Goal: Information Seeking & Learning: Compare options

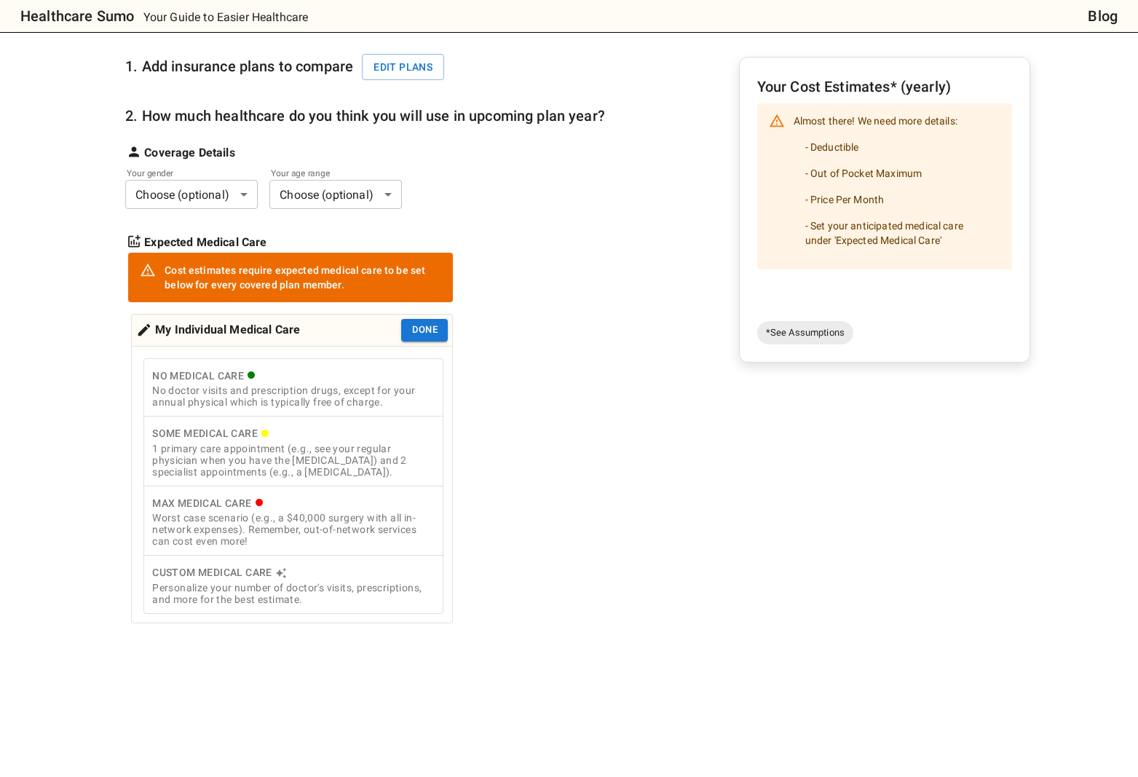
scroll to position [157, 0]
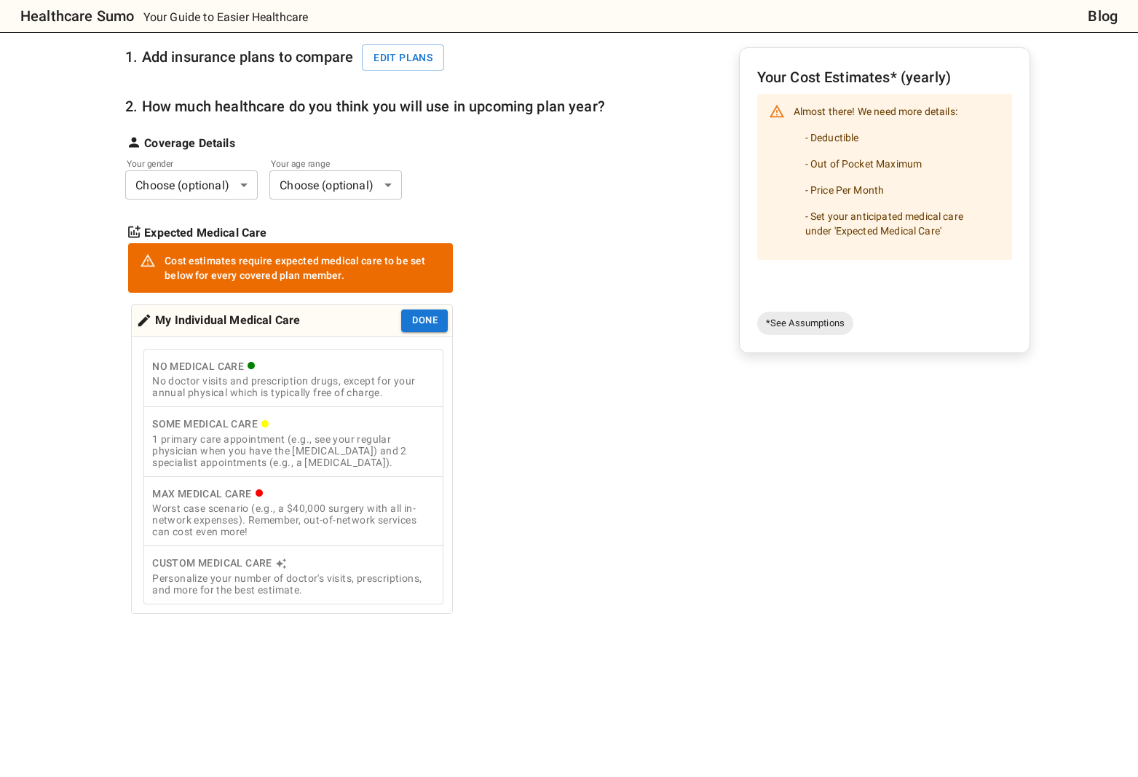
click at [207, 442] on div "1 primary care appointment (e.g., see your regular physician when you have the …" at bounding box center [293, 450] width 282 height 35
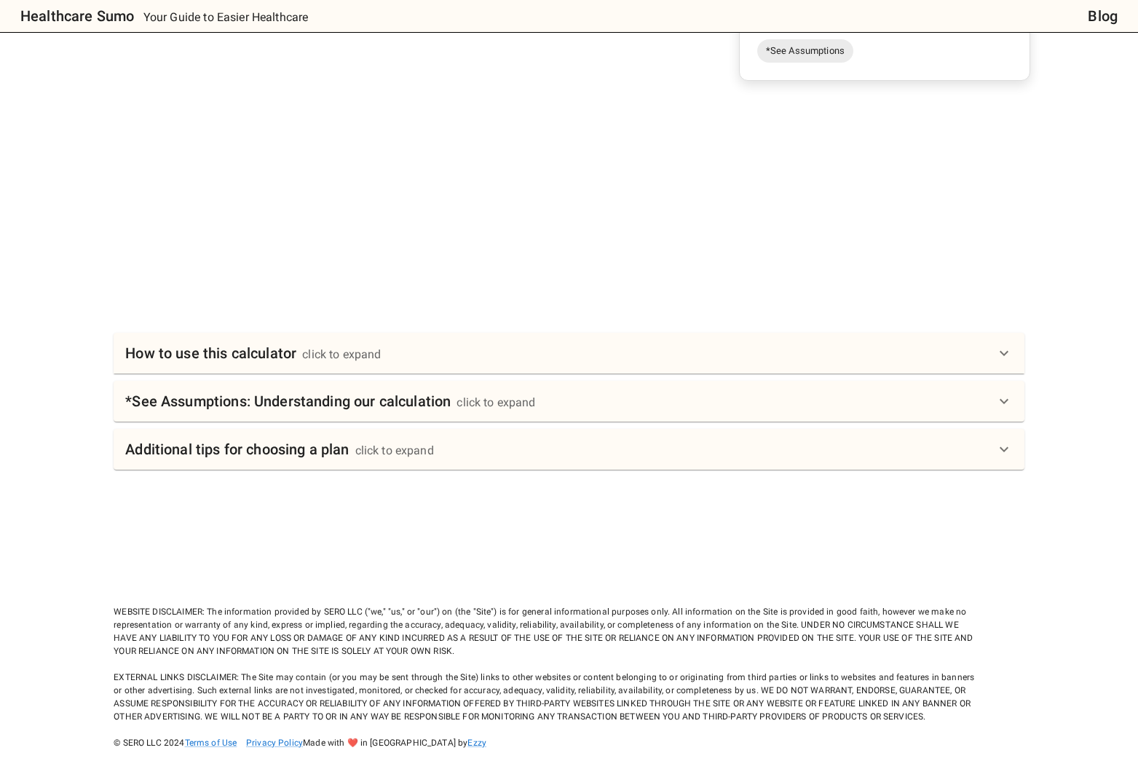
scroll to position [437, 0]
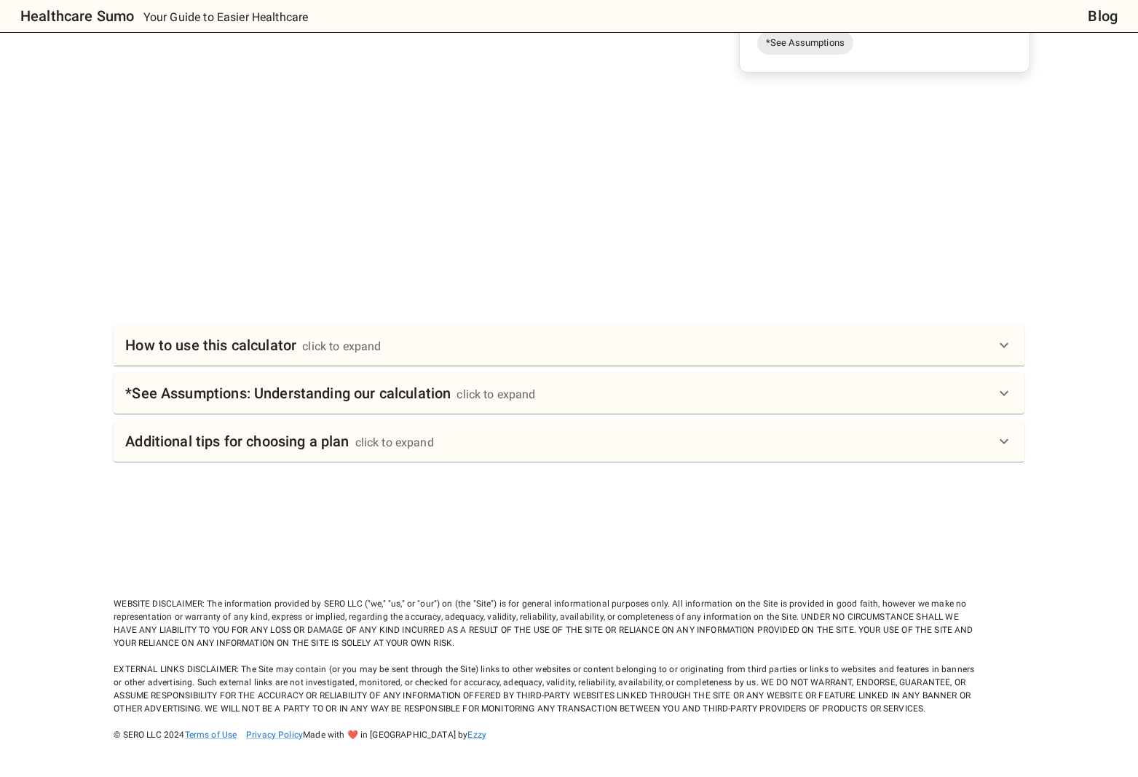
click at [470, 349] on div "How to use this calculator click to expand" at bounding box center [559, 344] width 869 height 23
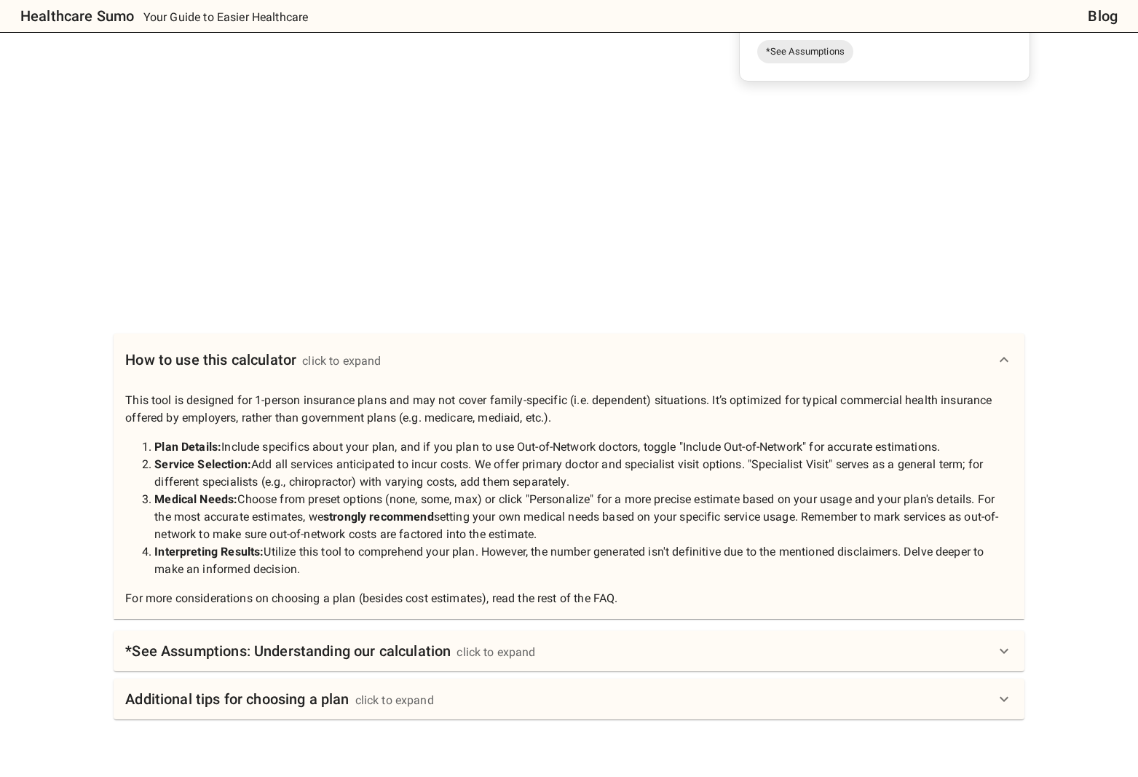
scroll to position [0, 0]
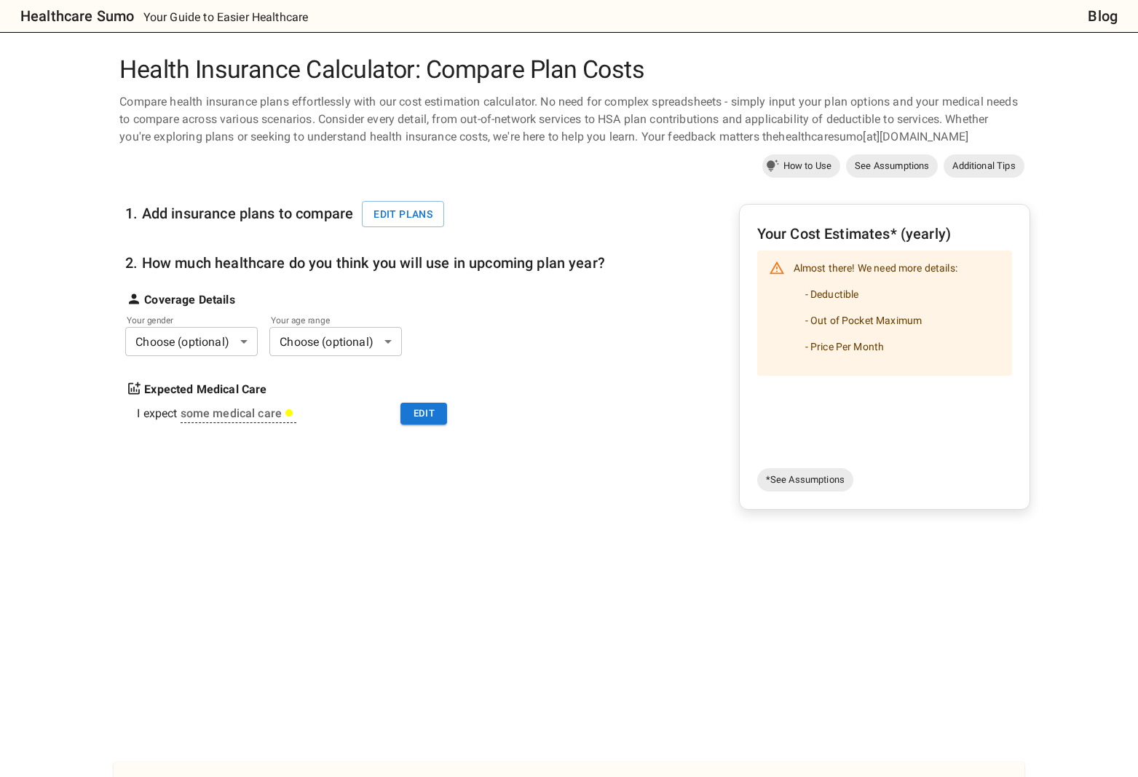
click at [865, 419] on div "Your Cost Estimates* (yearly) Almost there! We need more details: - Deductible …" at bounding box center [884, 342] width 255 height 240
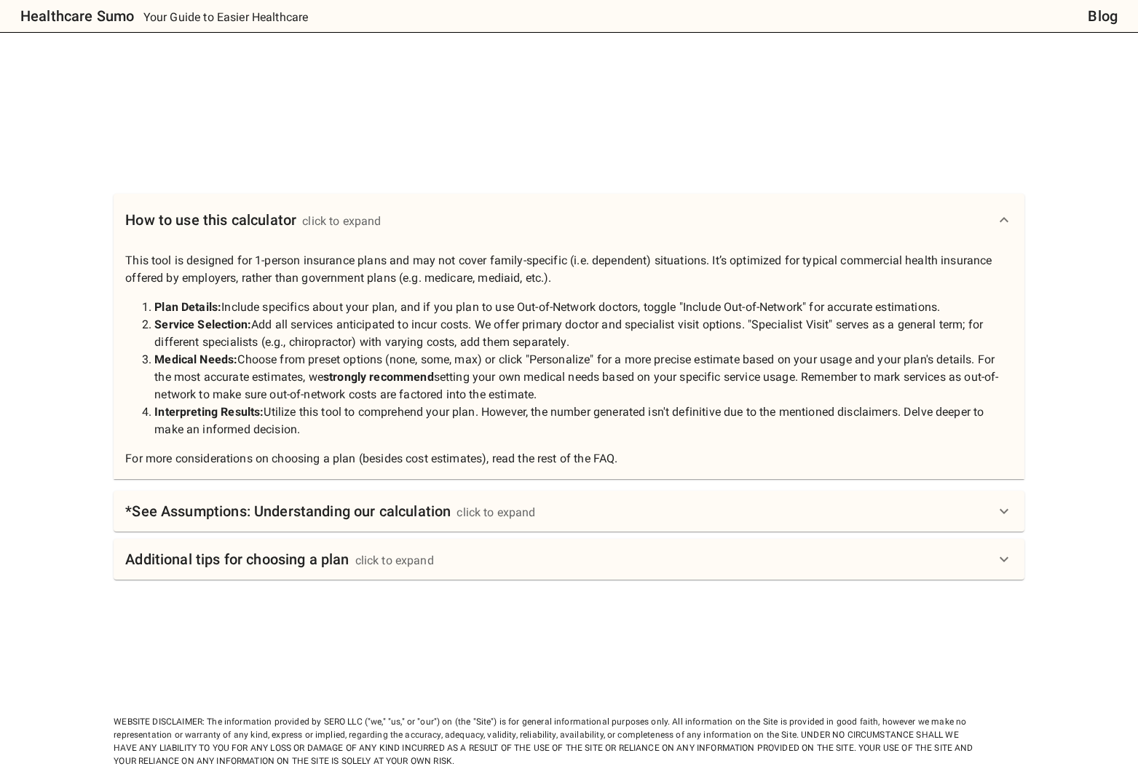
scroll to position [686, 0]
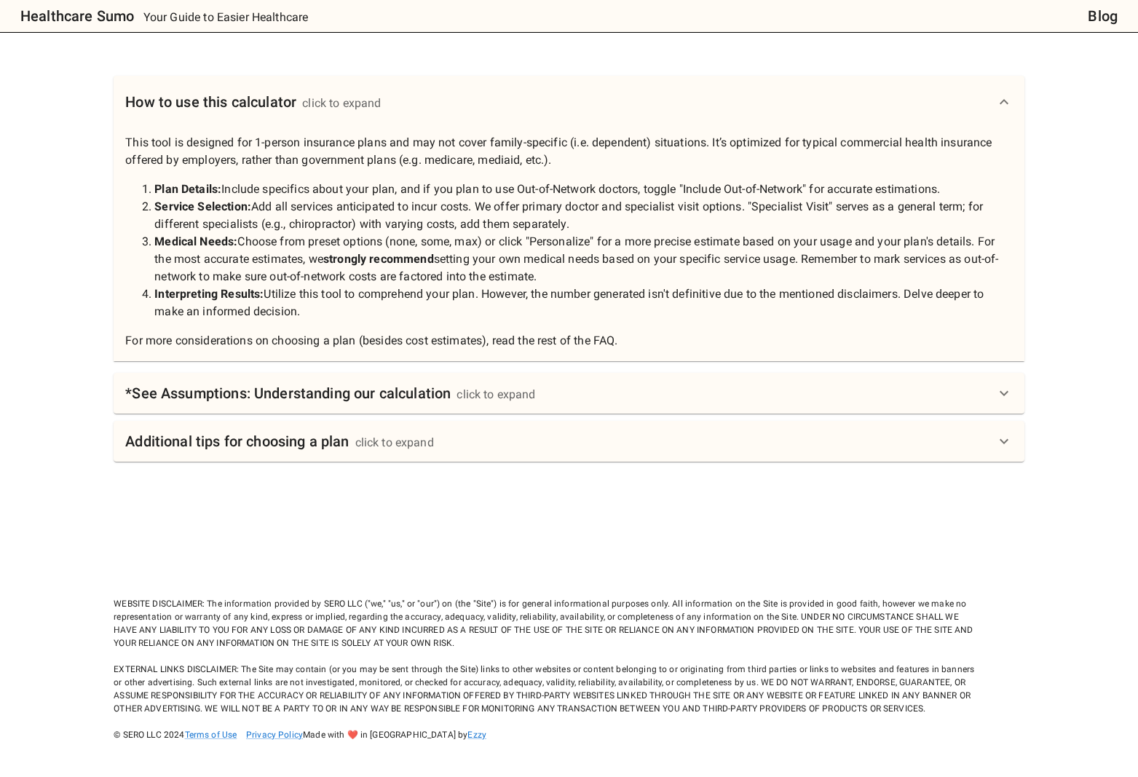
click at [479, 395] on div "click to expand" at bounding box center [496, 394] width 79 height 17
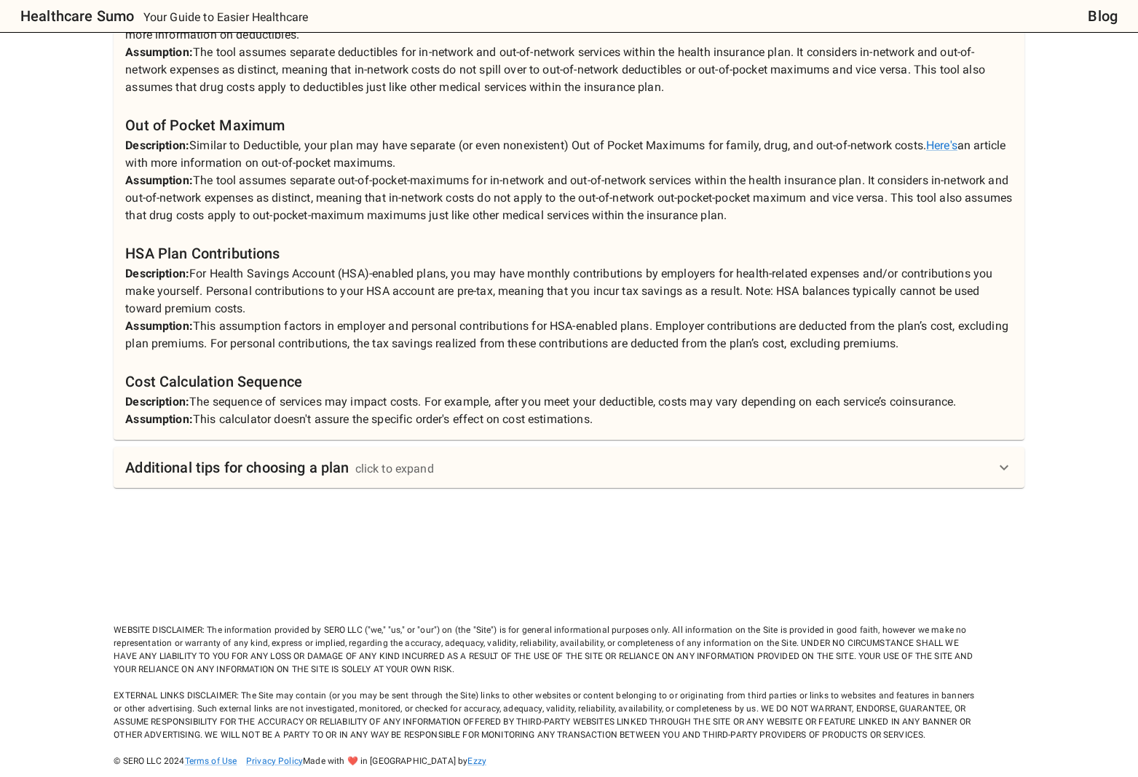
scroll to position [1313, 0]
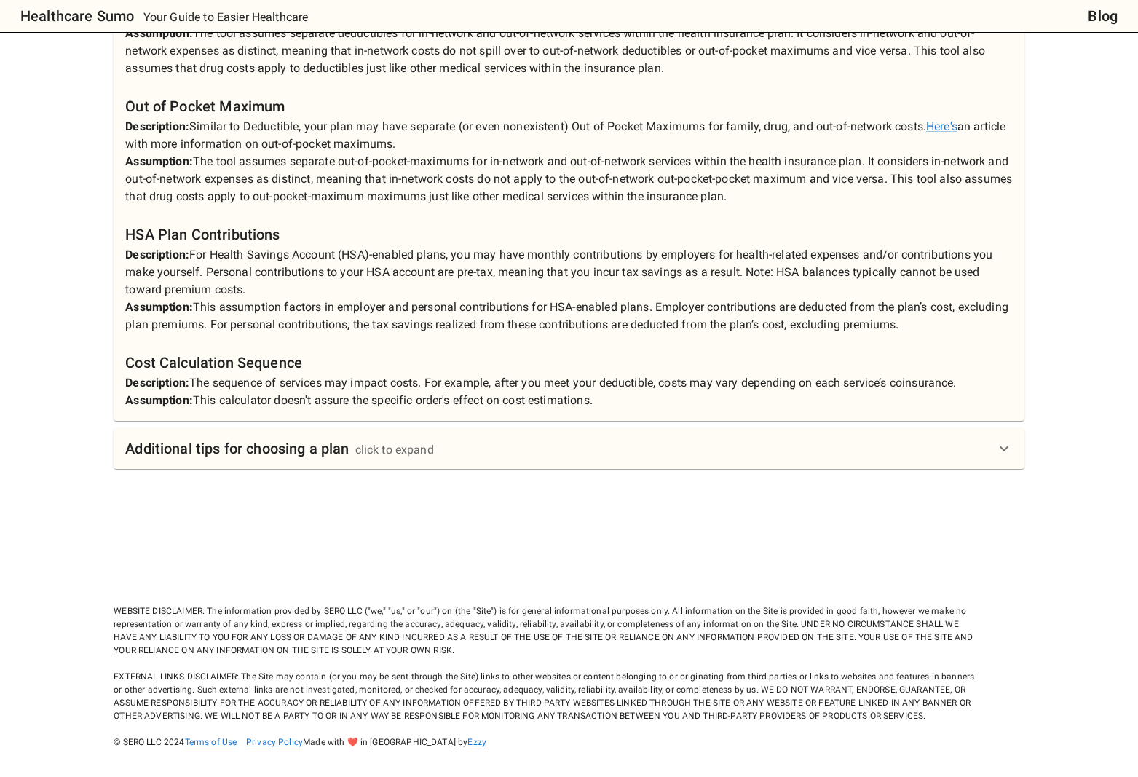
click at [460, 456] on div "Additional tips for choosing a plan click to expand" at bounding box center [559, 448] width 869 height 23
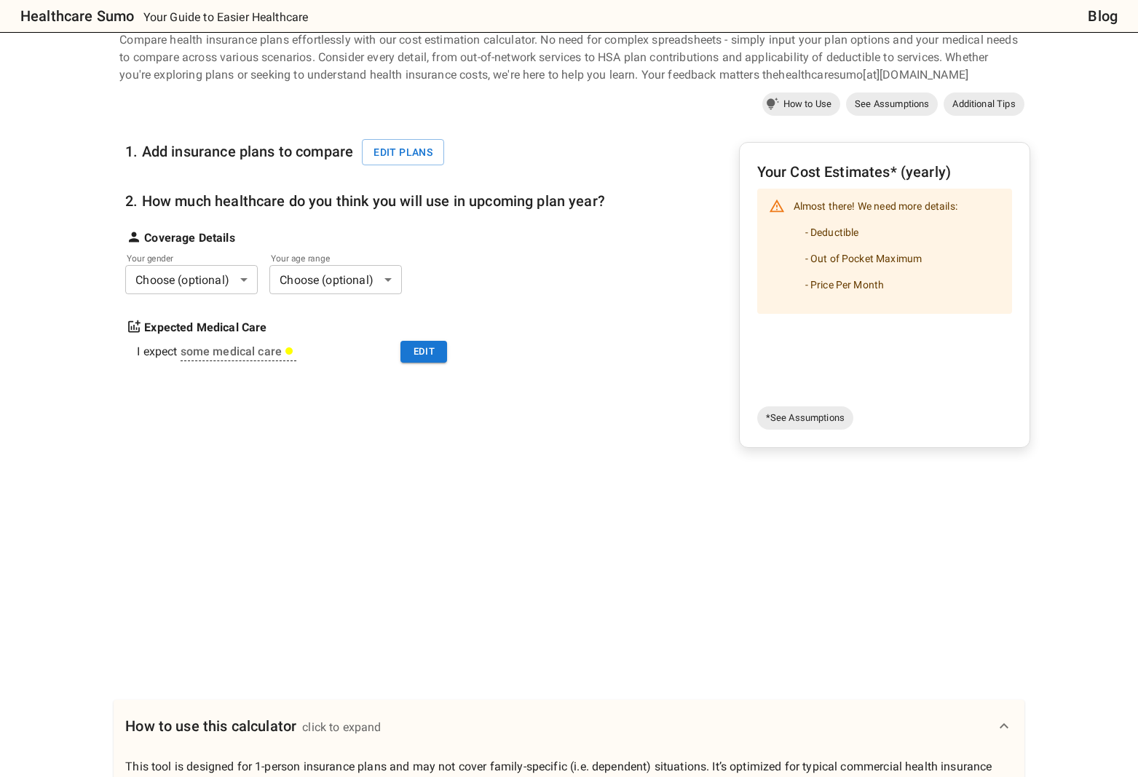
scroll to position [0, 0]
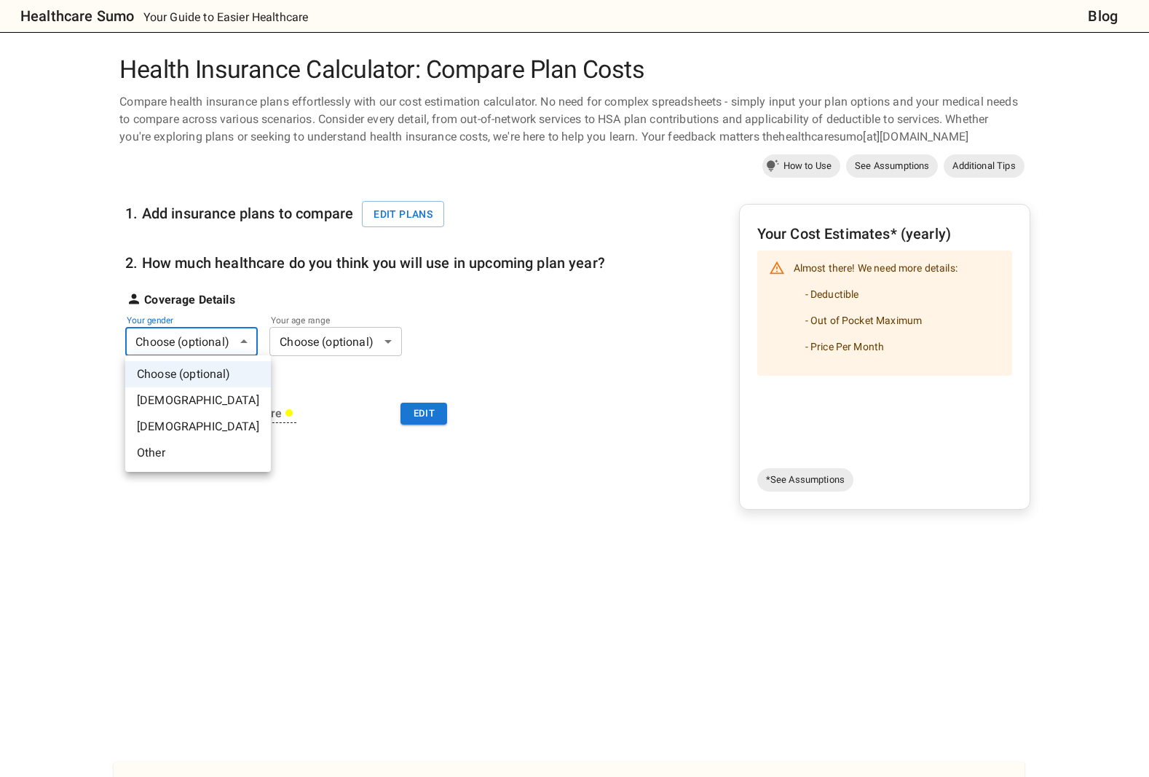
click at [162, 398] on li "[DEMOGRAPHIC_DATA]" at bounding box center [198, 400] width 146 height 26
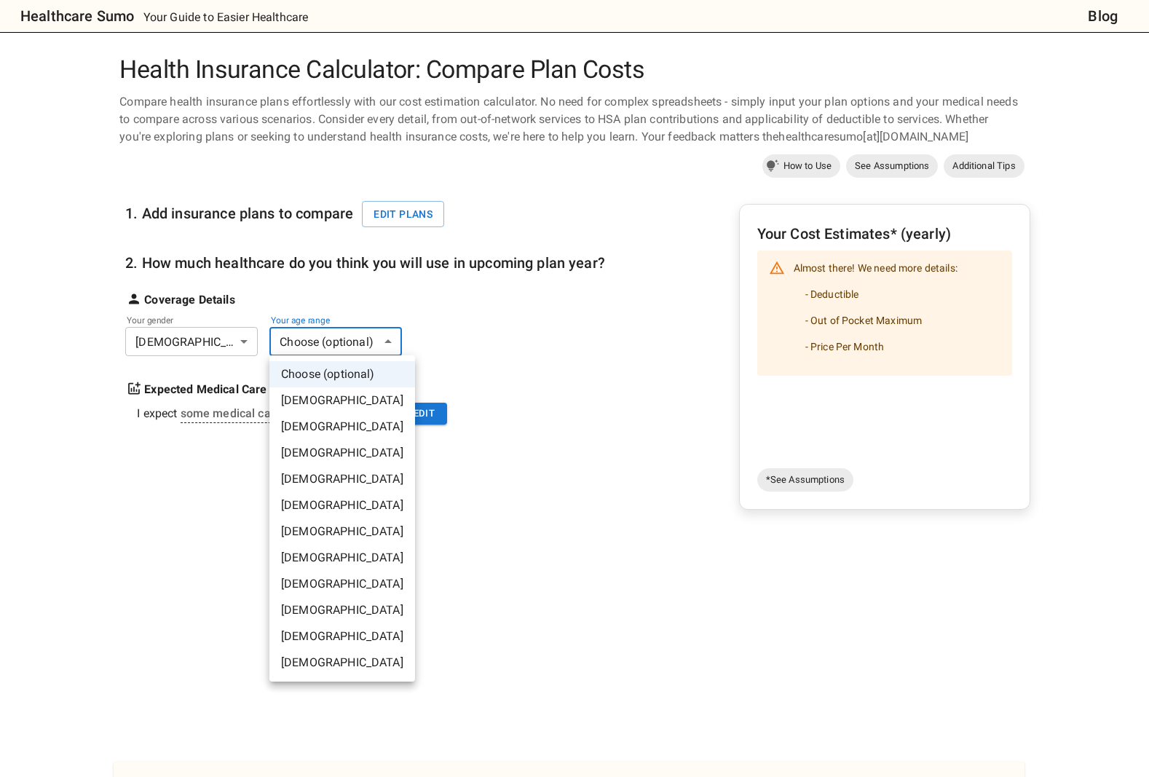
click at [329, 604] on li "[DEMOGRAPHIC_DATA]" at bounding box center [342, 610] width 146 height 26
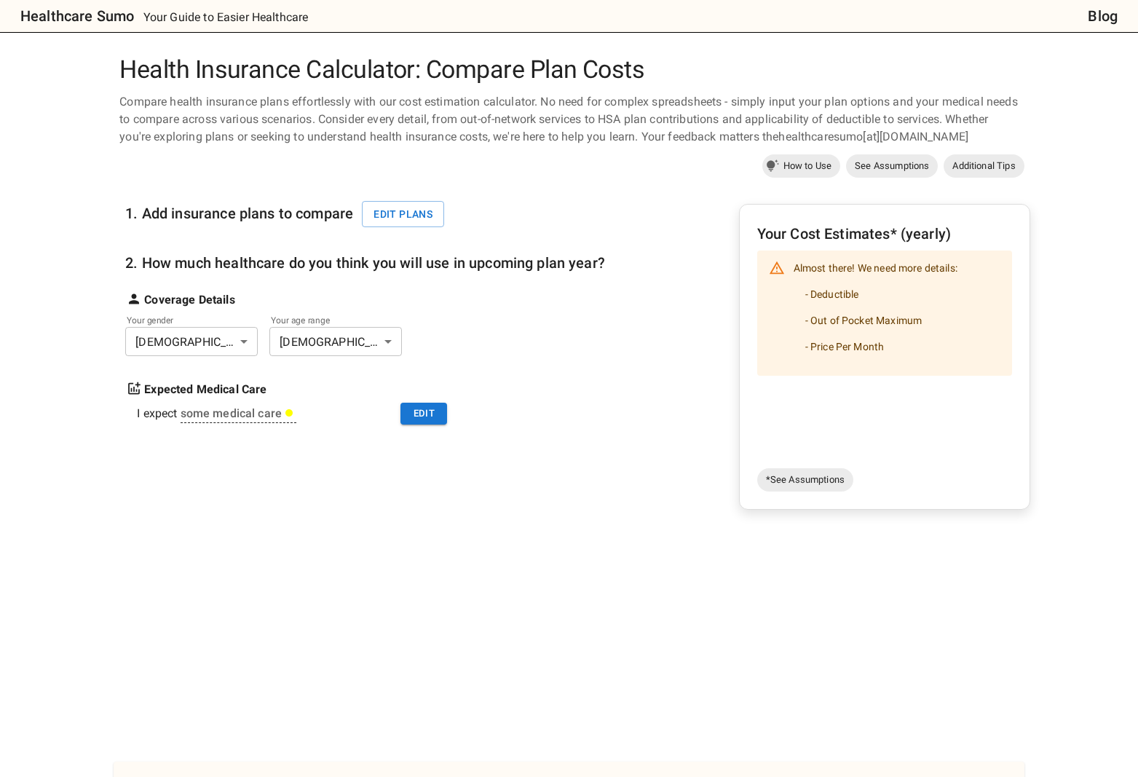
click at [851, 390] on div "Your Cost Estimates* (yearly) Almost there! We need more details: - Deductible …" at bounding box center [884, 342] width 255 height 240
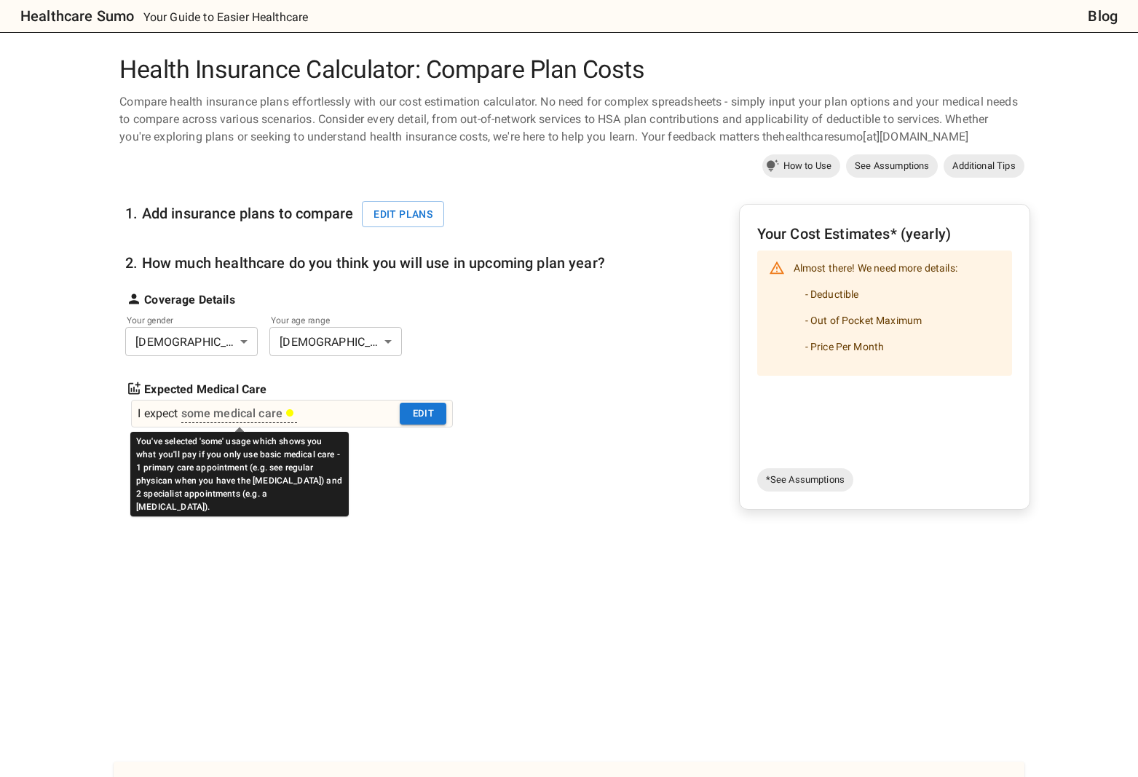
click at [250, 408] on div "some medical care" at bounding box center [238, 413] width 114 height 17
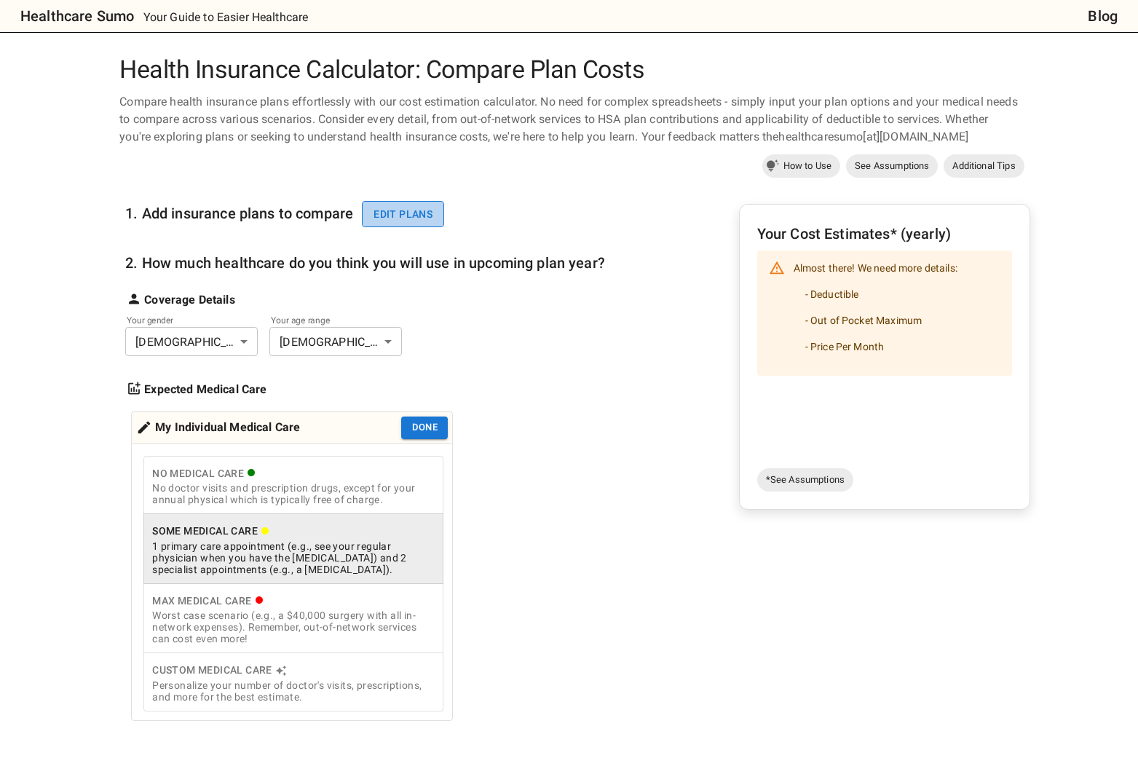
click at [404, 210] on button "Edit plans" at bounding box center [403, 214] width 82 height 27
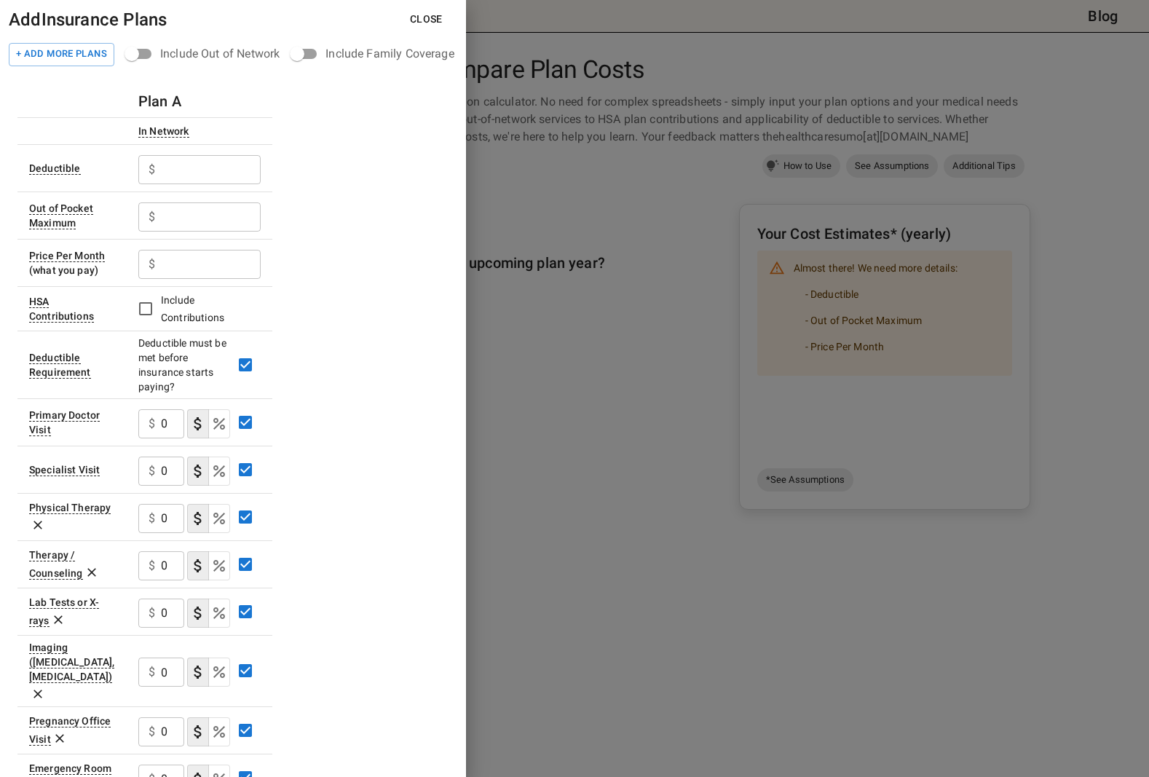
click at [154, 178] on p "$" at bounding box center [152, 169] width 7 height 17
click at [160, 170] on div "$ ​" at bounding box center [199, 169] width 122 height 29
type input "3000"
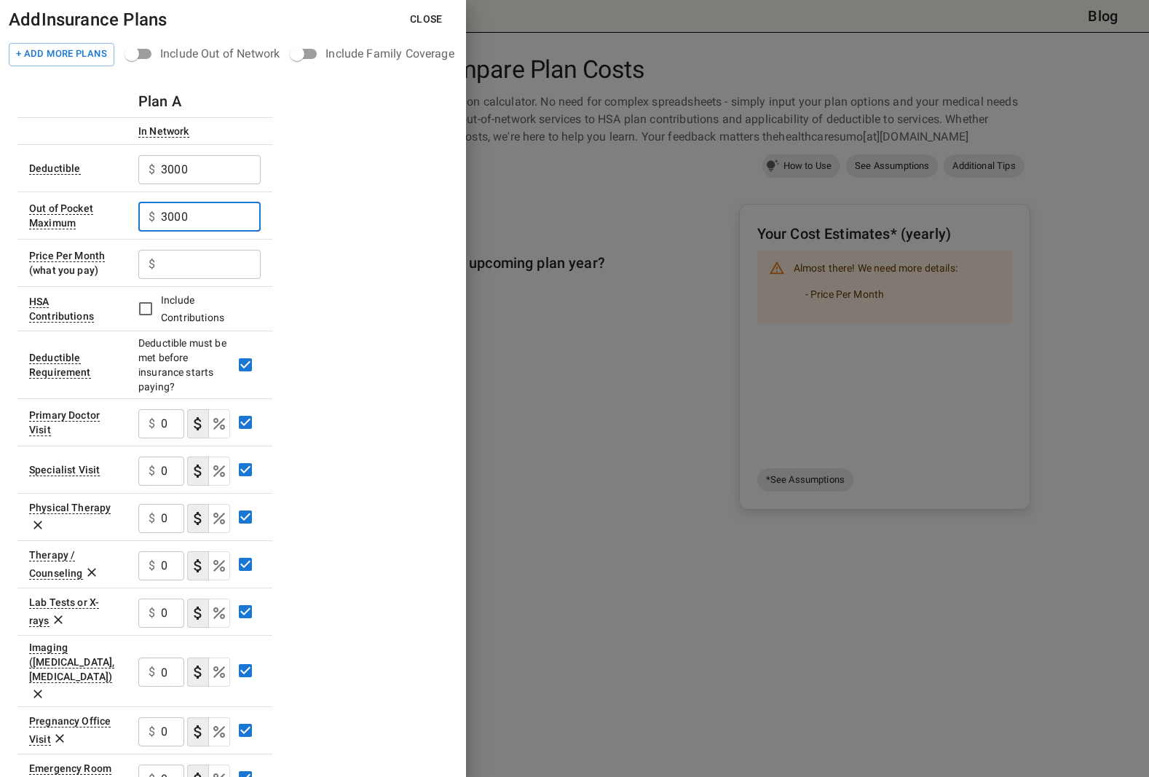
type input "3000"
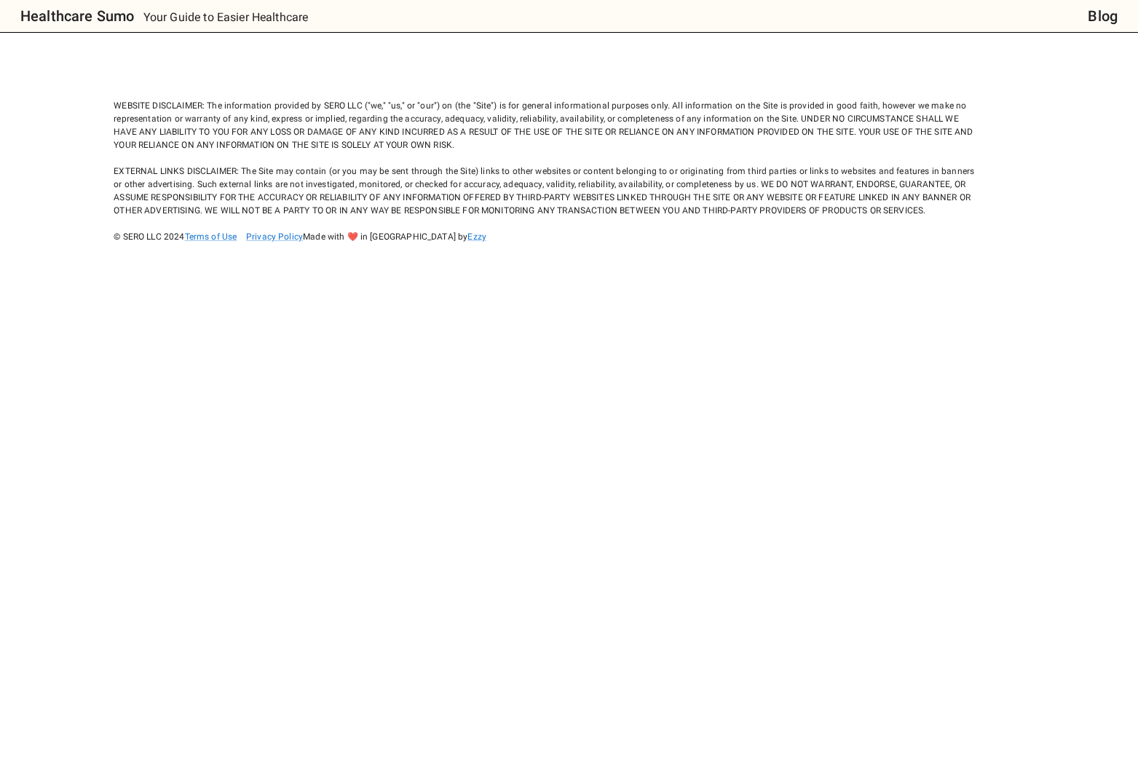
click at [165, 129] on div "WEBSITE DISCLAIMER: The information provided by SERO LLC ("we," "us," or "our")…" at bounding box center [546, 158] width 865 height 170
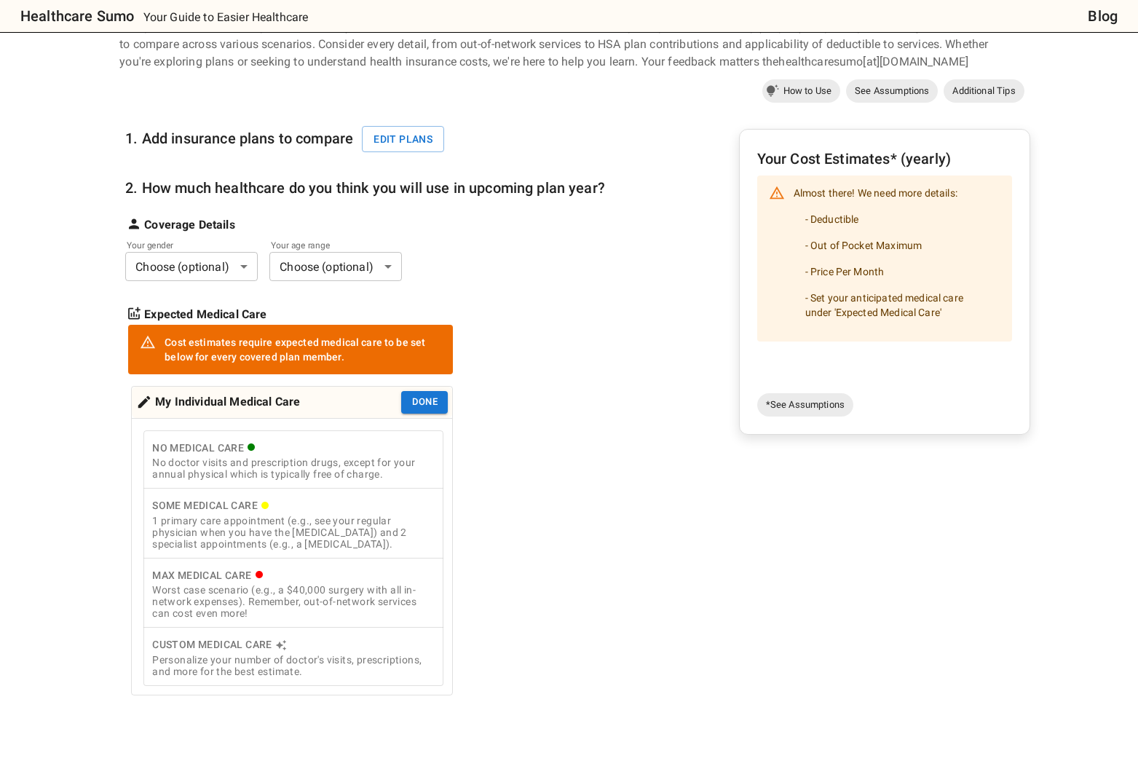
scroll to position [4, 0]
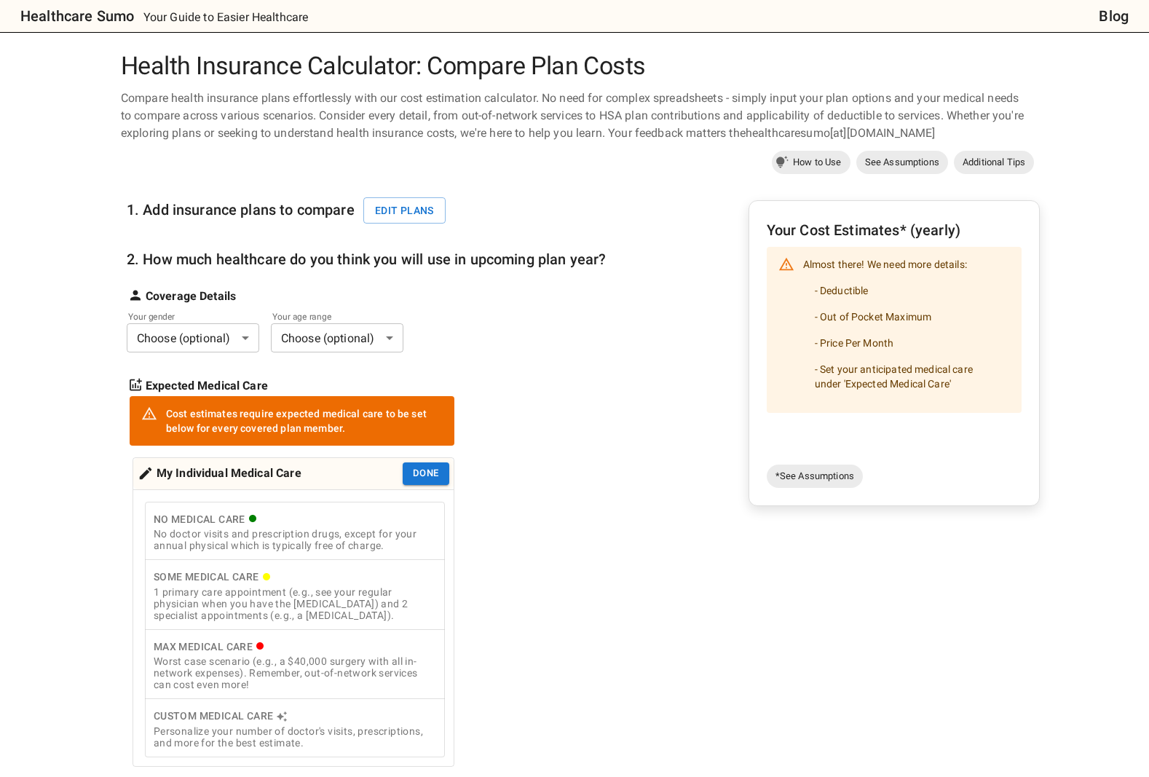
click at [223, 336] on body "Healthcare Sumo Your Guide to Easier Healthcare Blog Health Insurance Calculato…" at bounding box center [574, 679] width 1149 height 1366
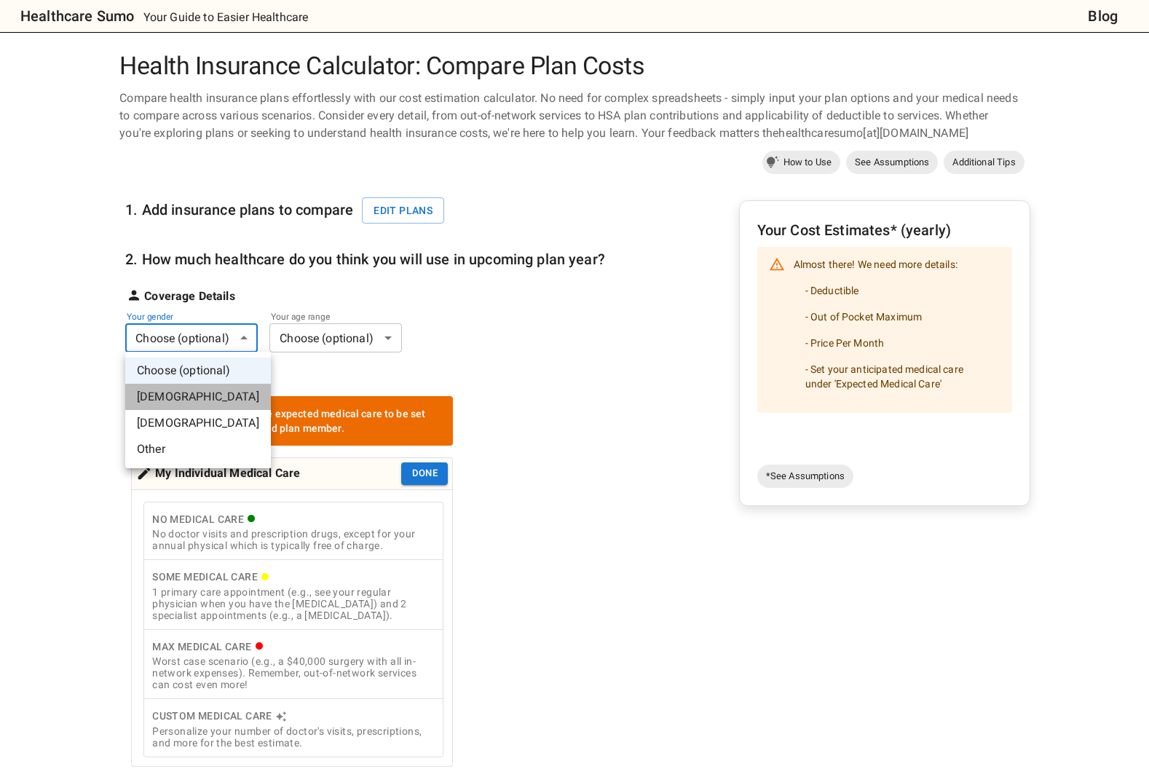
click at [213, 398] on li "[DEMOGRAPHIC_DATA]" at bounding box center [198, 397] width 146 height 26
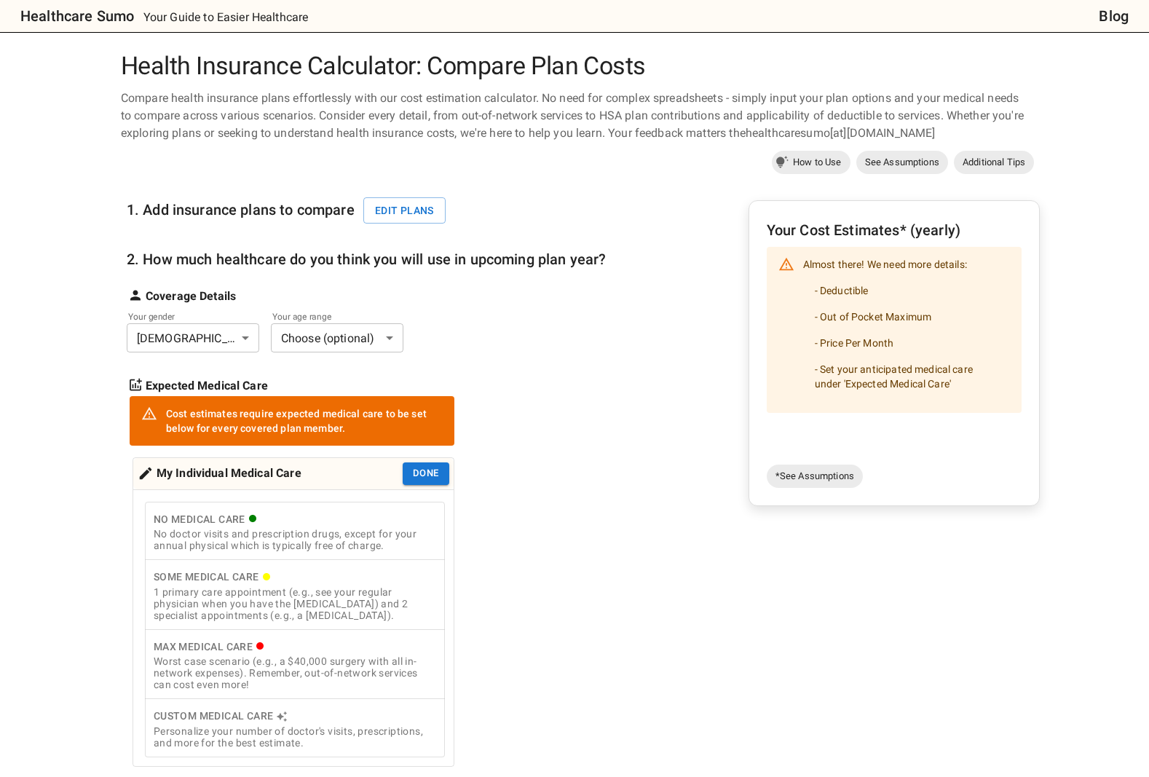
click at [310, 334] on body "Healthcare Sumo Your Guide to Easier Healthcare Blog Health Insurance Calculato…" at bounding box center [574, 679] width 1149 height 1366
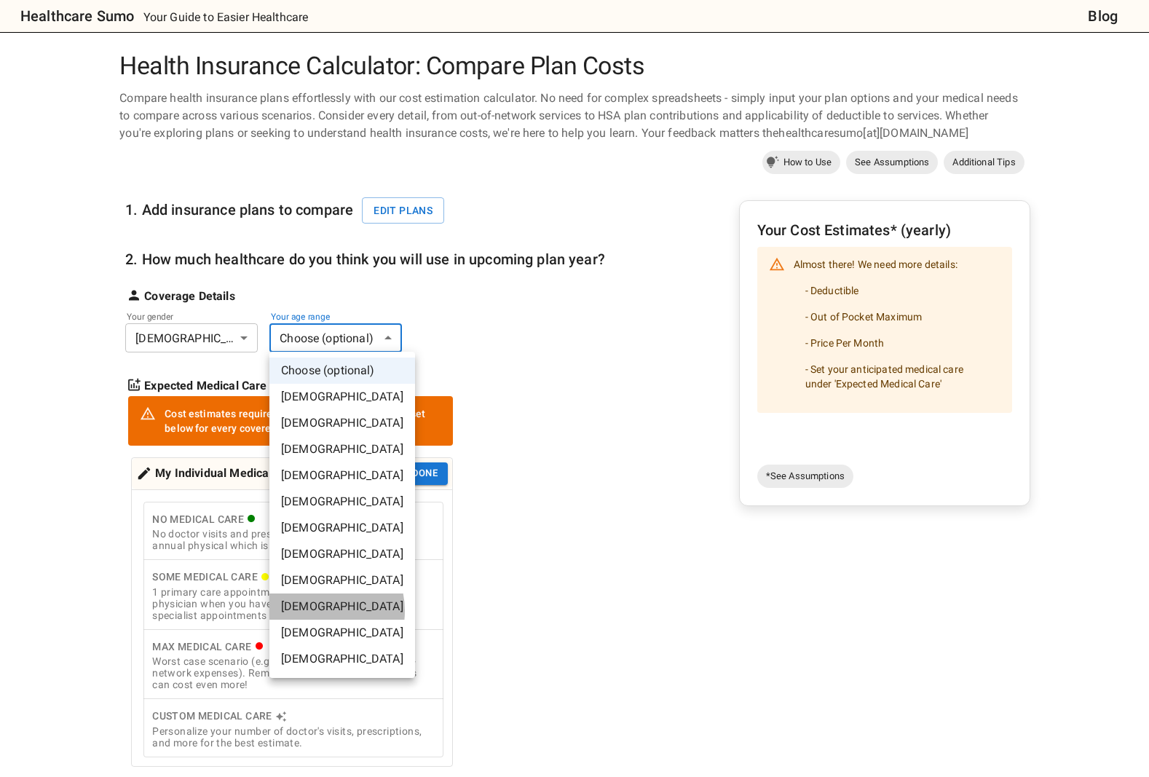
click at [317, 611] on li "[DEMOGRAPHIC_DATA]" at bounding box center [342, 606] width 146 height 26
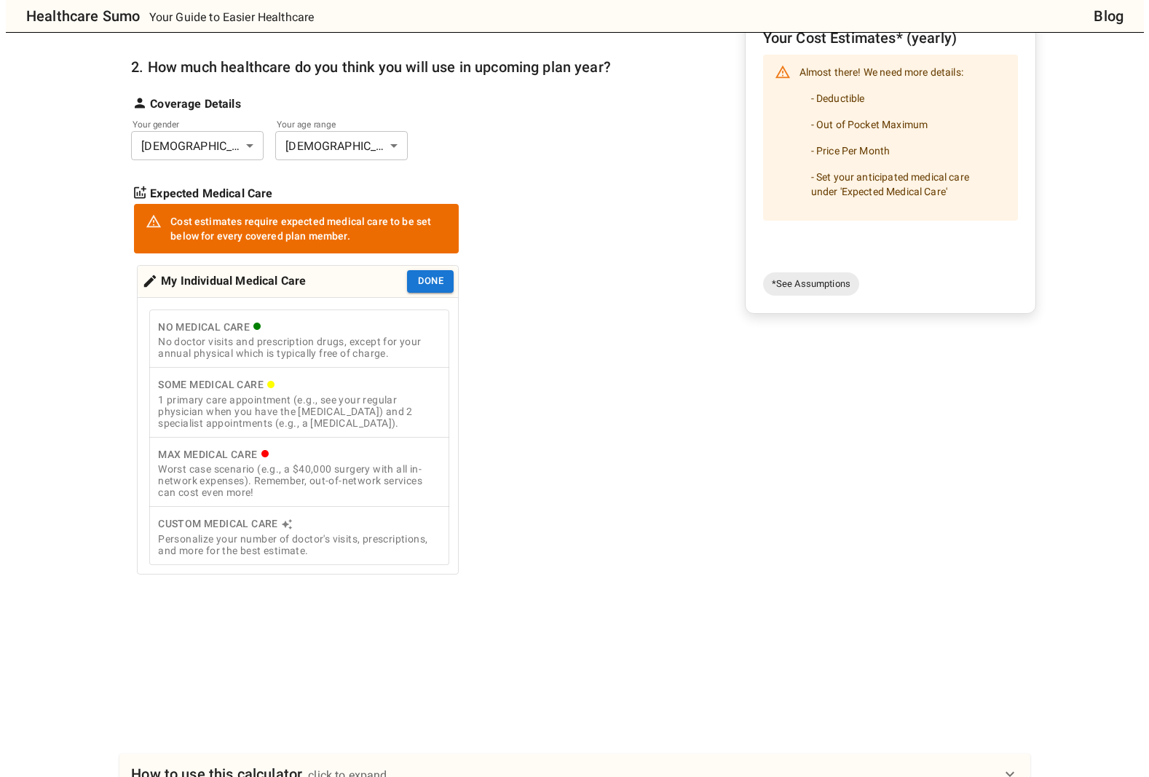
scroll to position [47, 0]
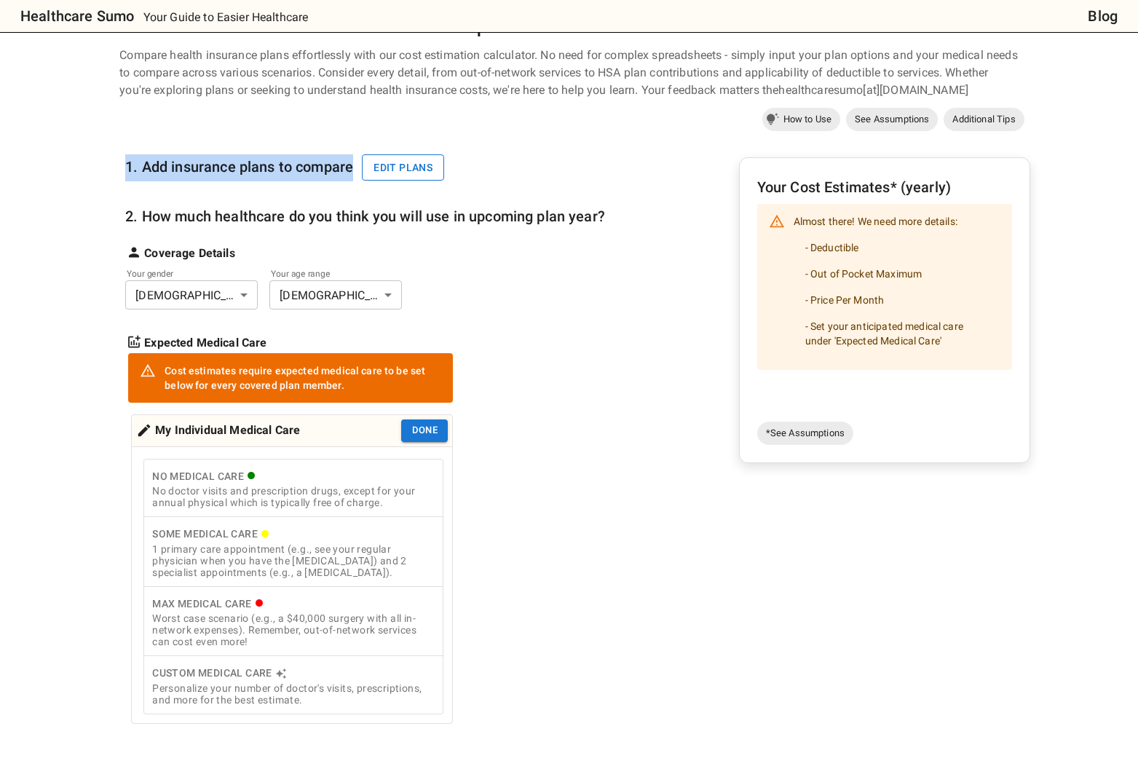
click at [416, 154] on div "1. Add insurance plans to compare Edit plans" at bounding box center [289, 160] width 328 height 51
click at [415, 160] on button "Edit plans" at bounding box center [403, 167] width 82 height 27
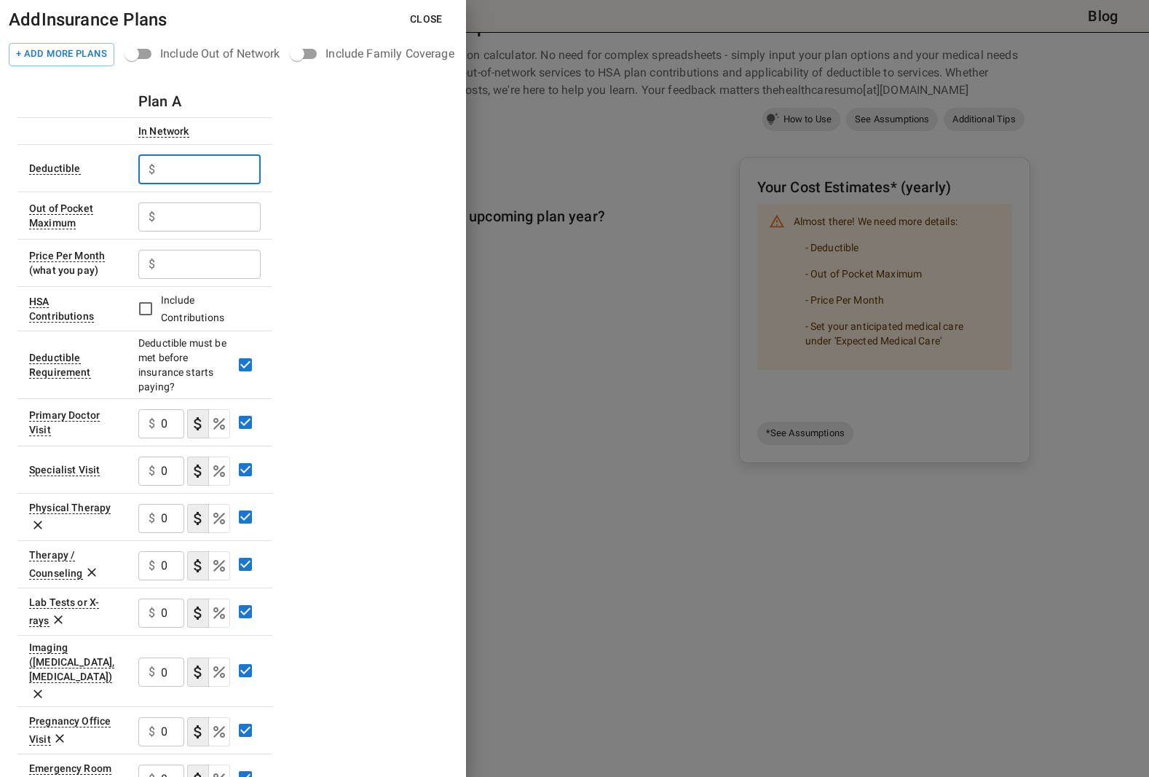
click at [188, 175] on input "text" at bounding box center [211, 169] width 100 height 29
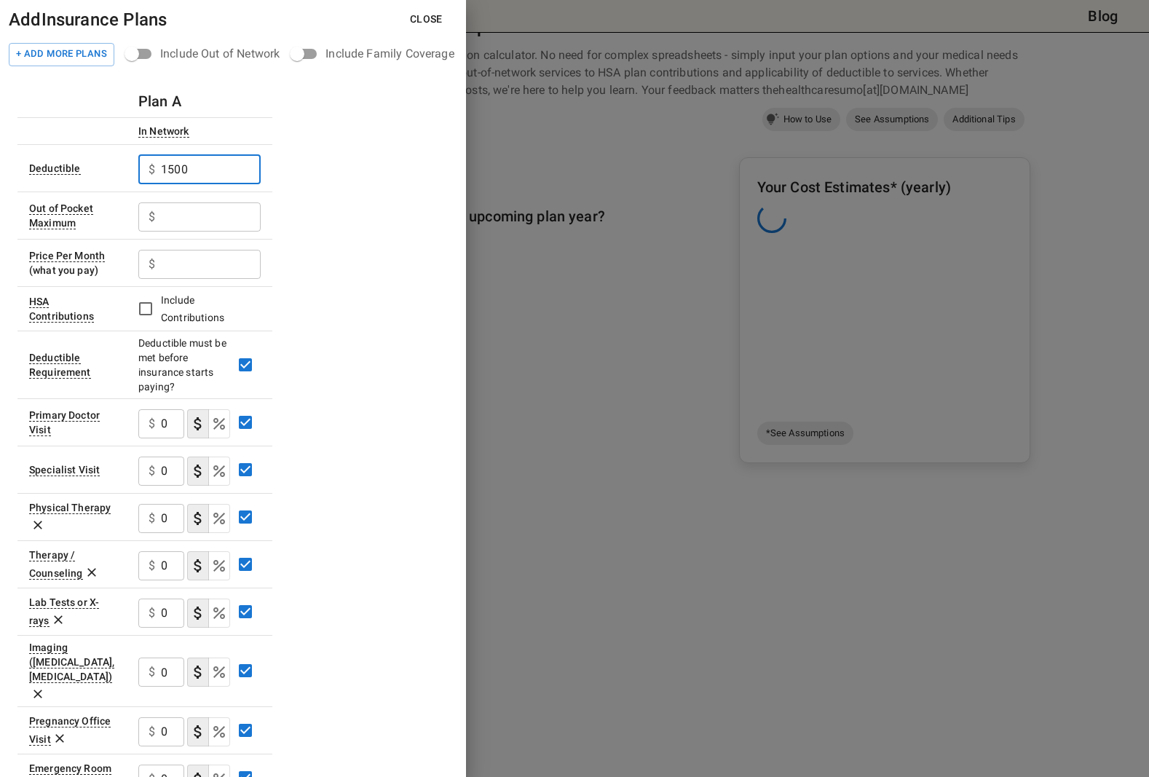
type input "1500"
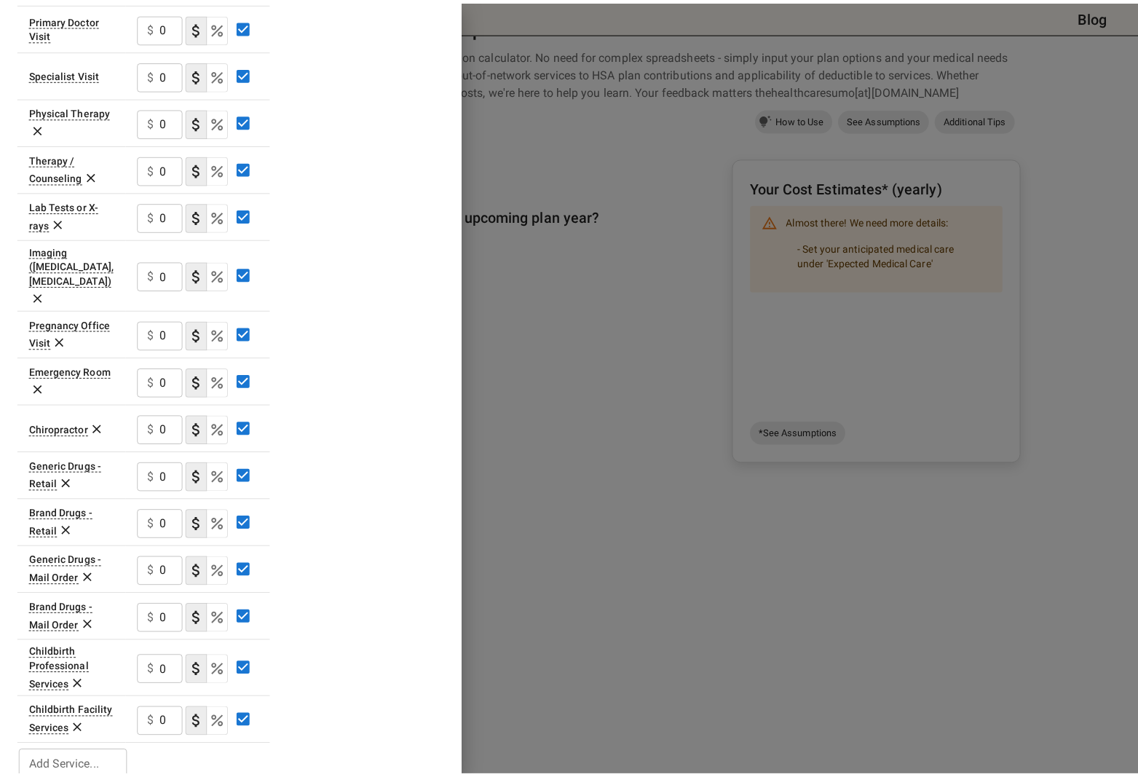
scroll to position [0, 0]
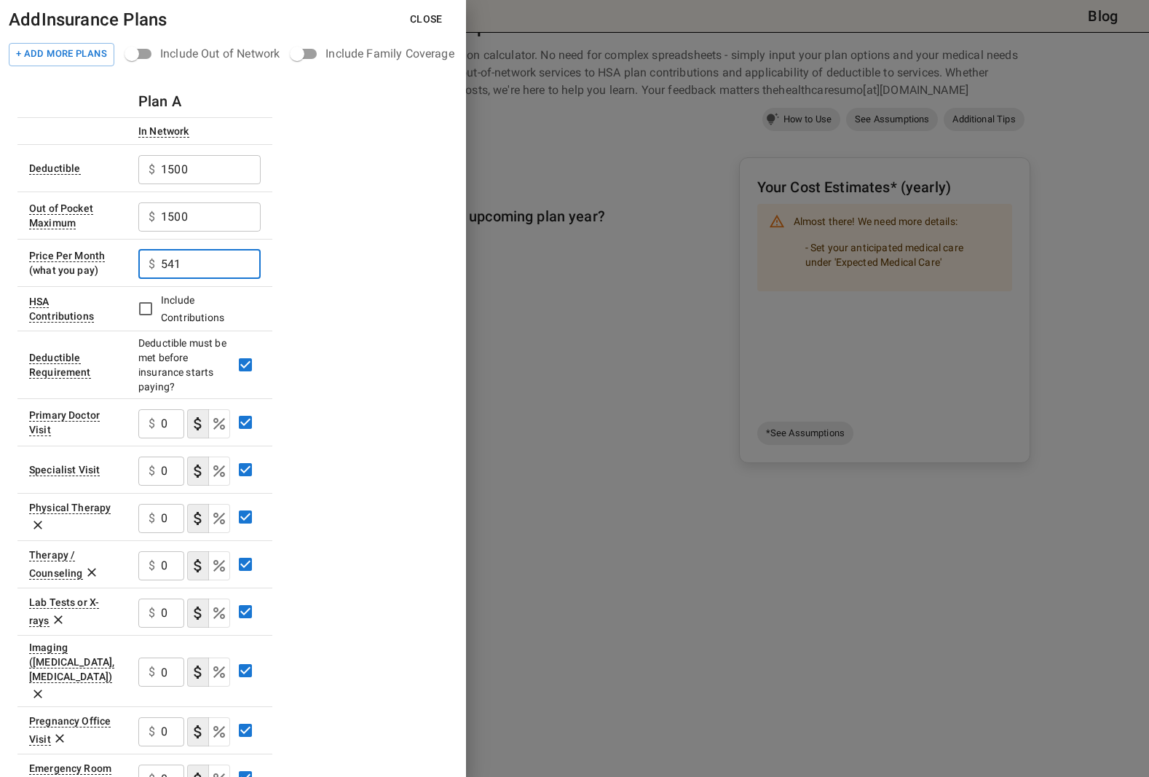
type input "541"
click at [436, 30] on button "Close" at bounding box center [426, 19] width 56 height 27
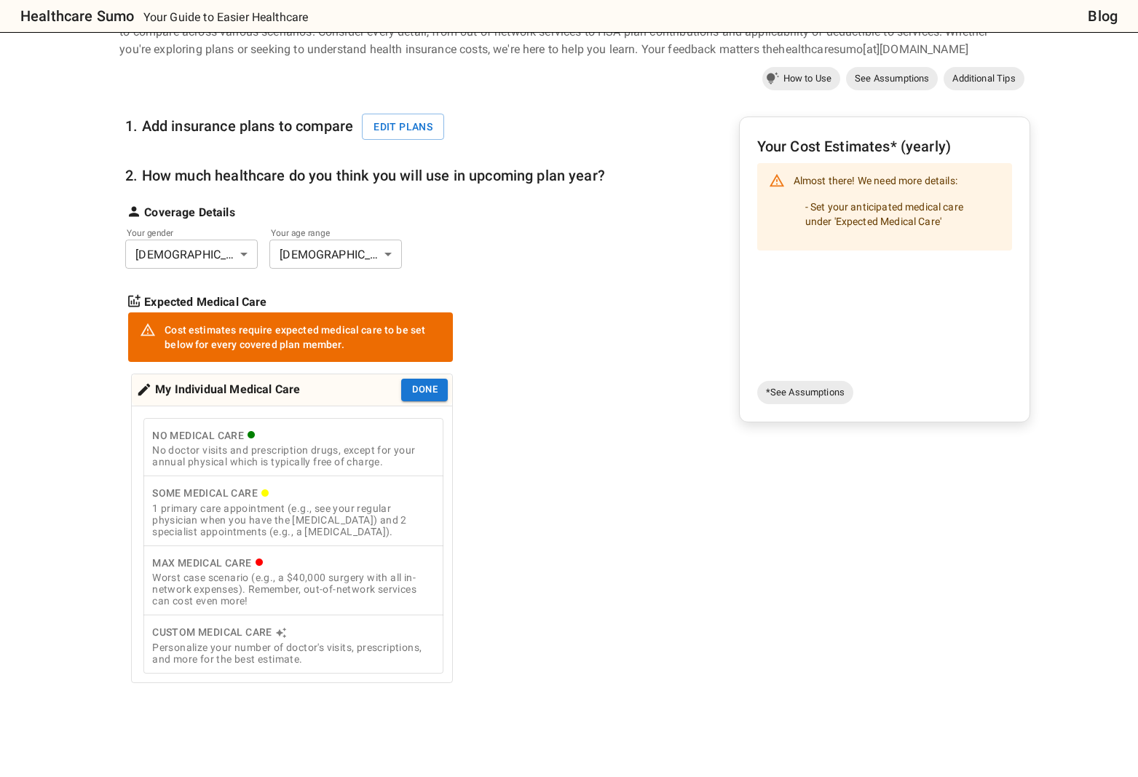
scroll to position [97, 0]
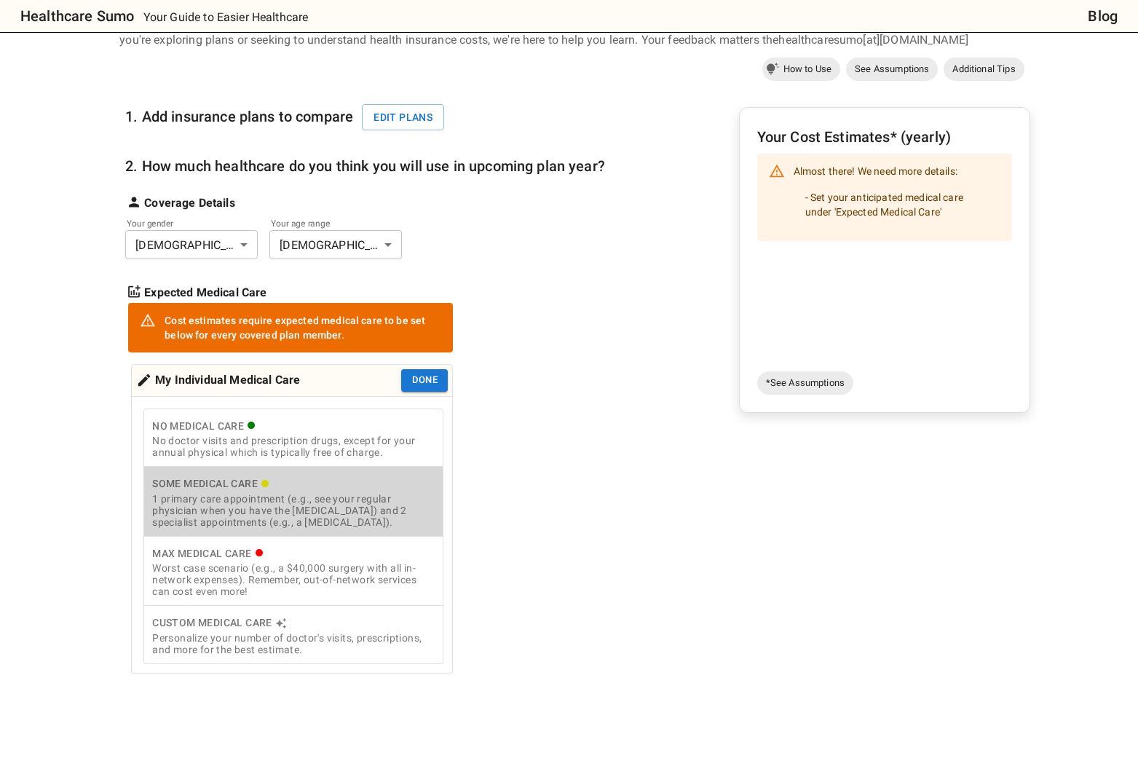
click at [320, 504] on div "1 primary care appointment (e.g., see your regular physician when you have the …" at bounding box center [293, 510] width 282 height 35
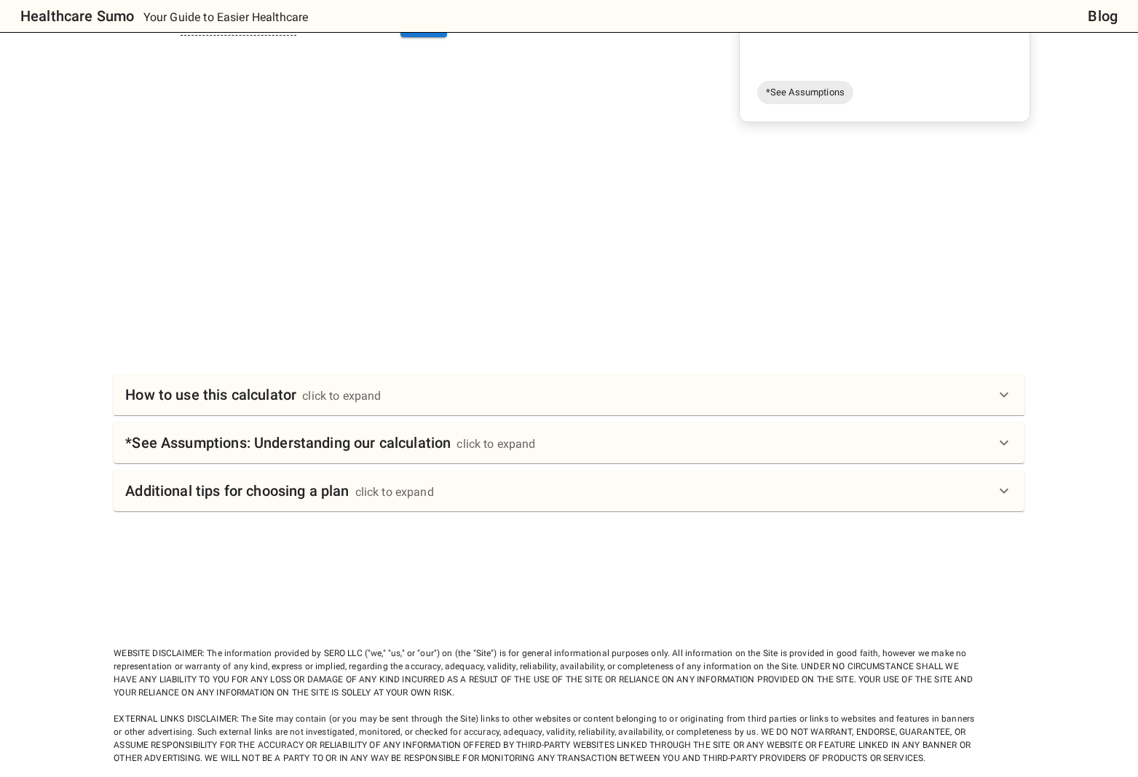
scroll to position [13, 0]
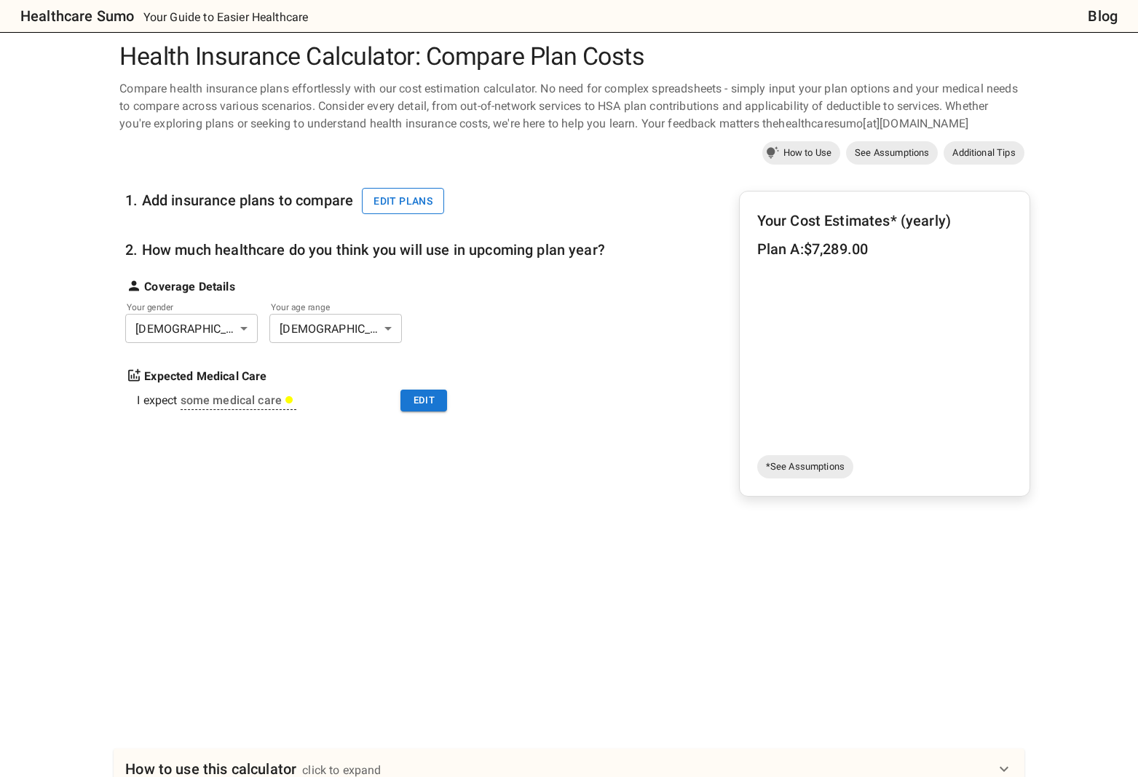
click at [430, 199] on button "Edit plans" at bounding box center [403, 201] width 82 height 27
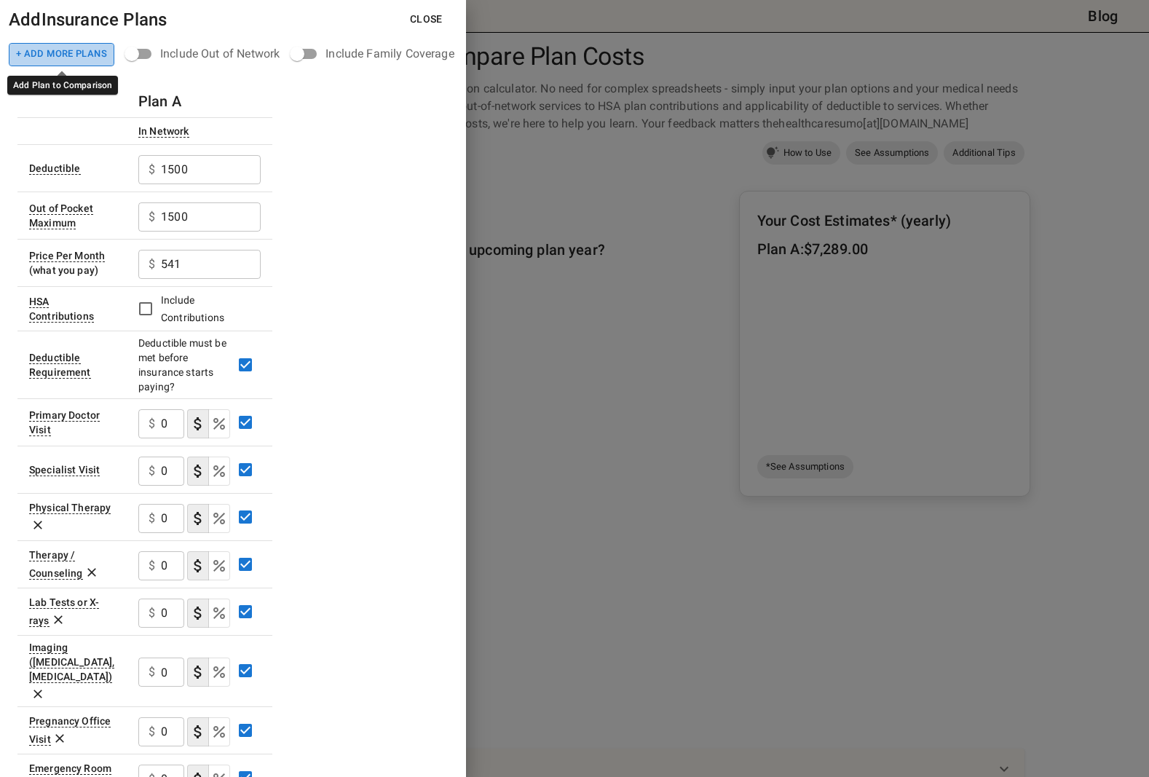
click at [77, 56] on button "+ Add More Plans" at bounding box center [62, 54] width 106 height 23
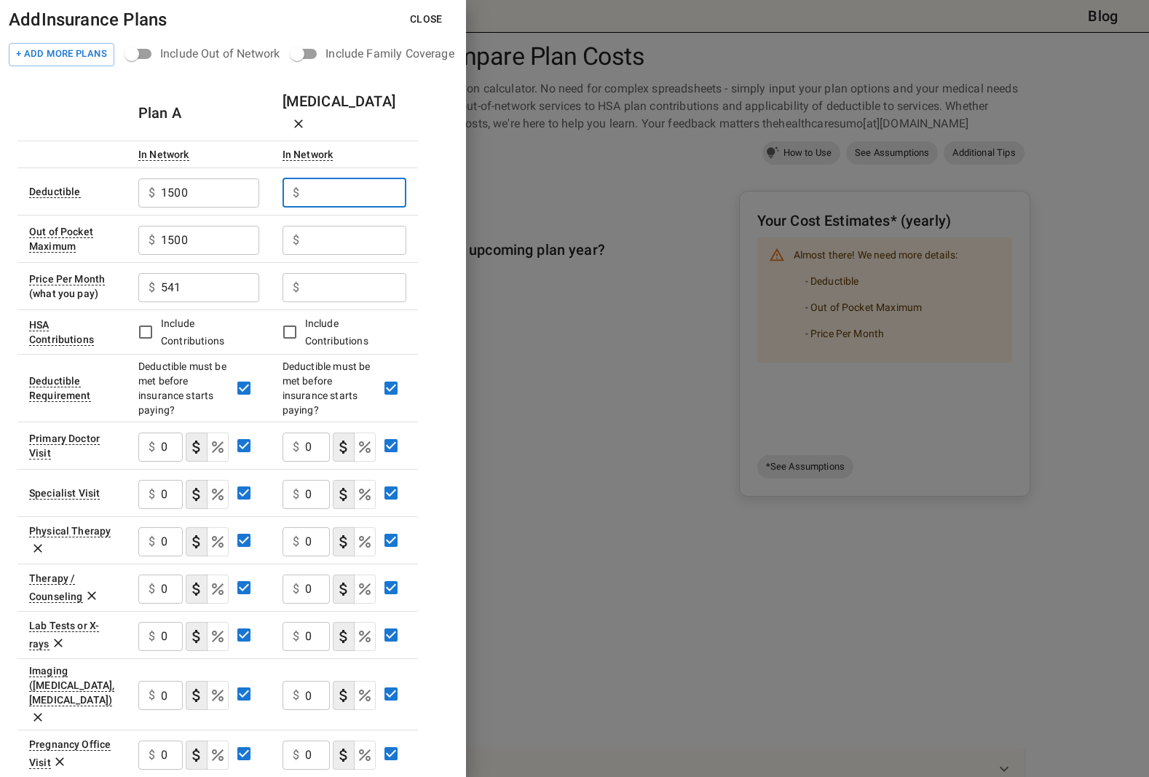
click at [368, 178] on input "text" at bounding box center [355, 192] width 101 height 29
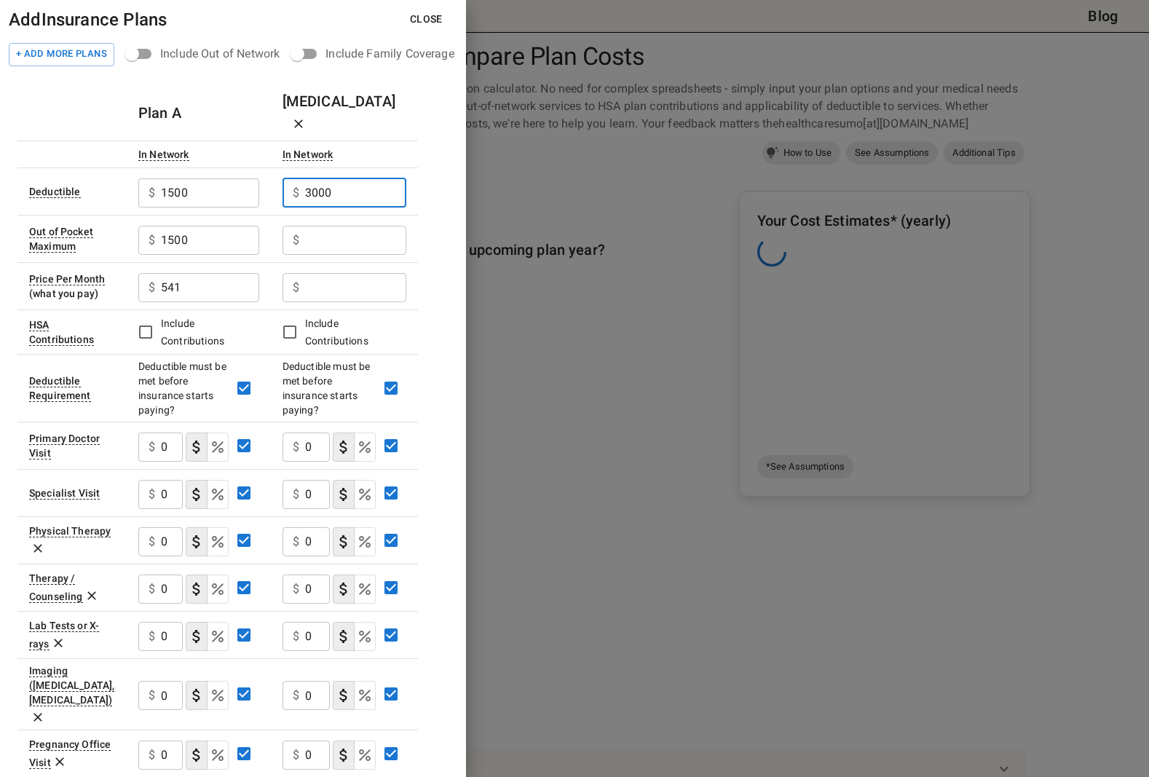
type input "3000"
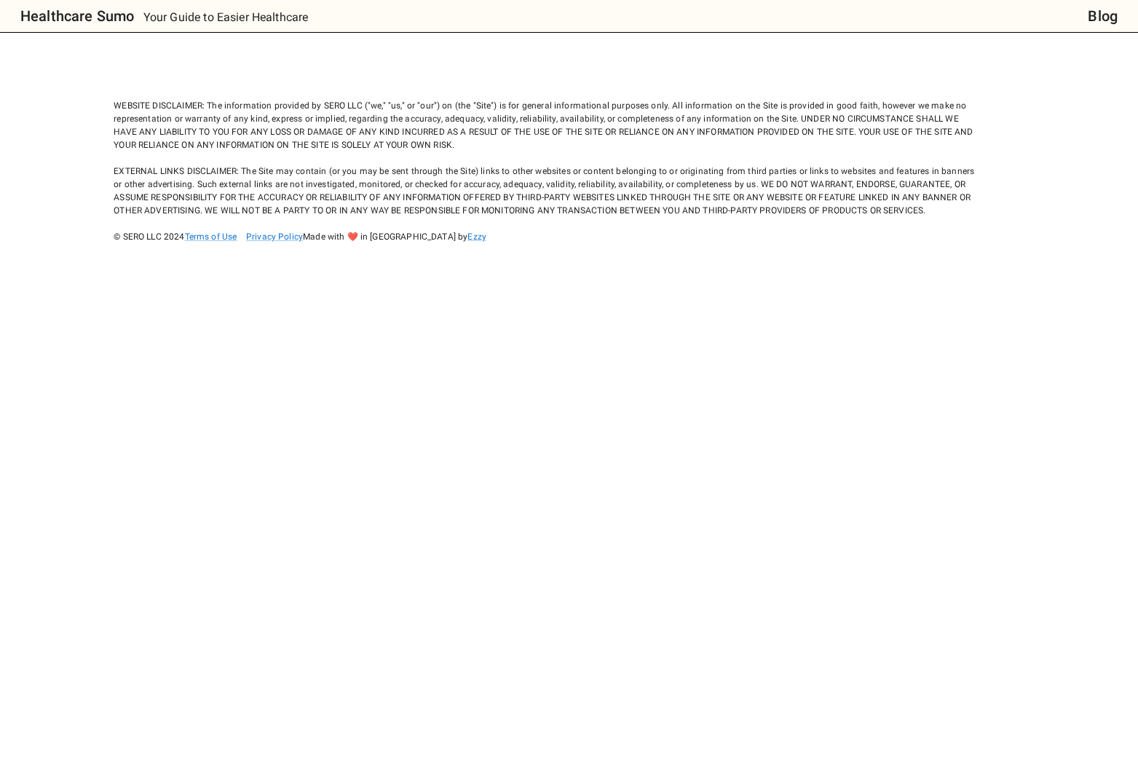
drag, startPoint x: 344, startPoint y: 238, endPoint x: 341, endPoint y: 267, distance: 29.3
click at [341, 261] on body "Healthcare Sumo Your Guide to Easier Healthcare Blog WEBSITE DISCLAIMER: The in…" at bounding box center [569, 388] width 1138 height 777
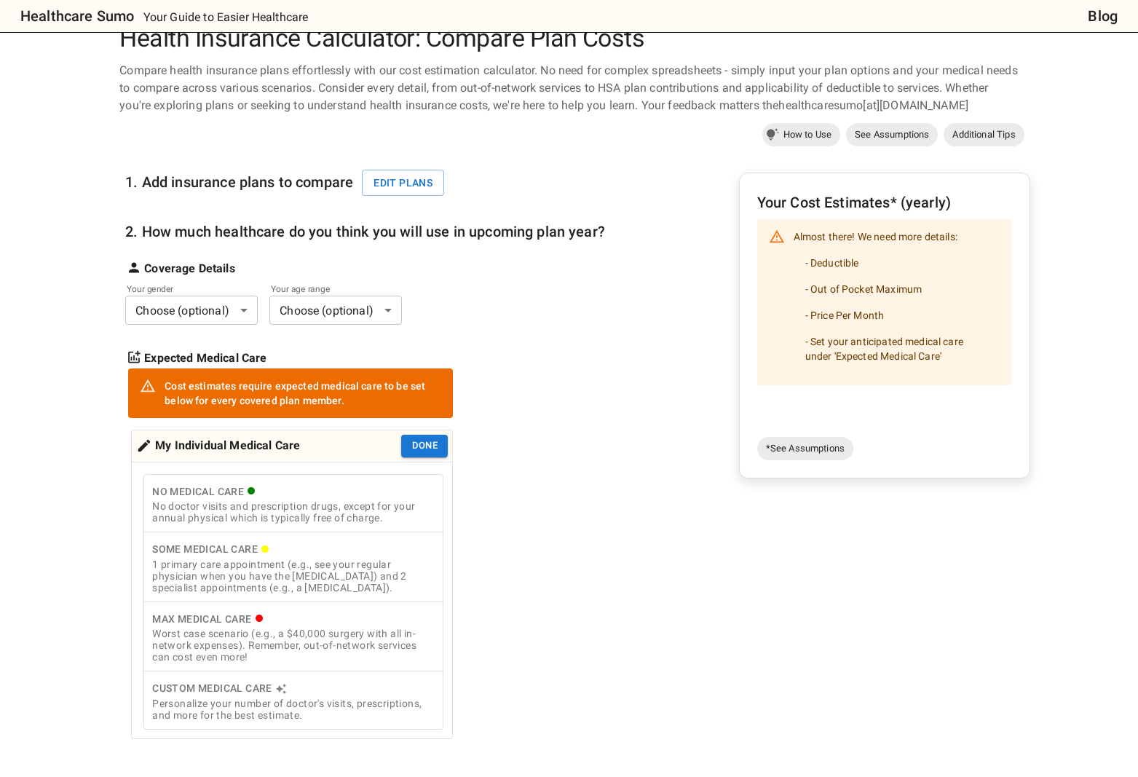
scroll to position [41, 0]
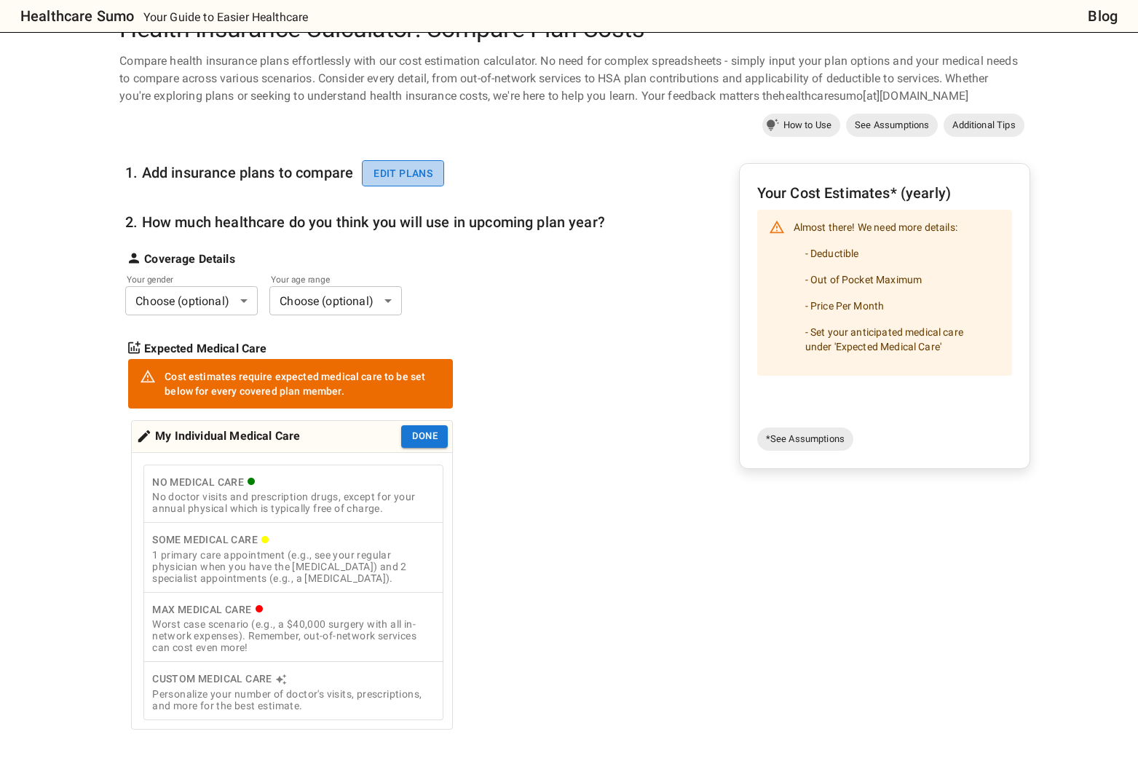
click at [435, 166] on button "Edit plans" at bounding box center [403, 173] width 82 height 27
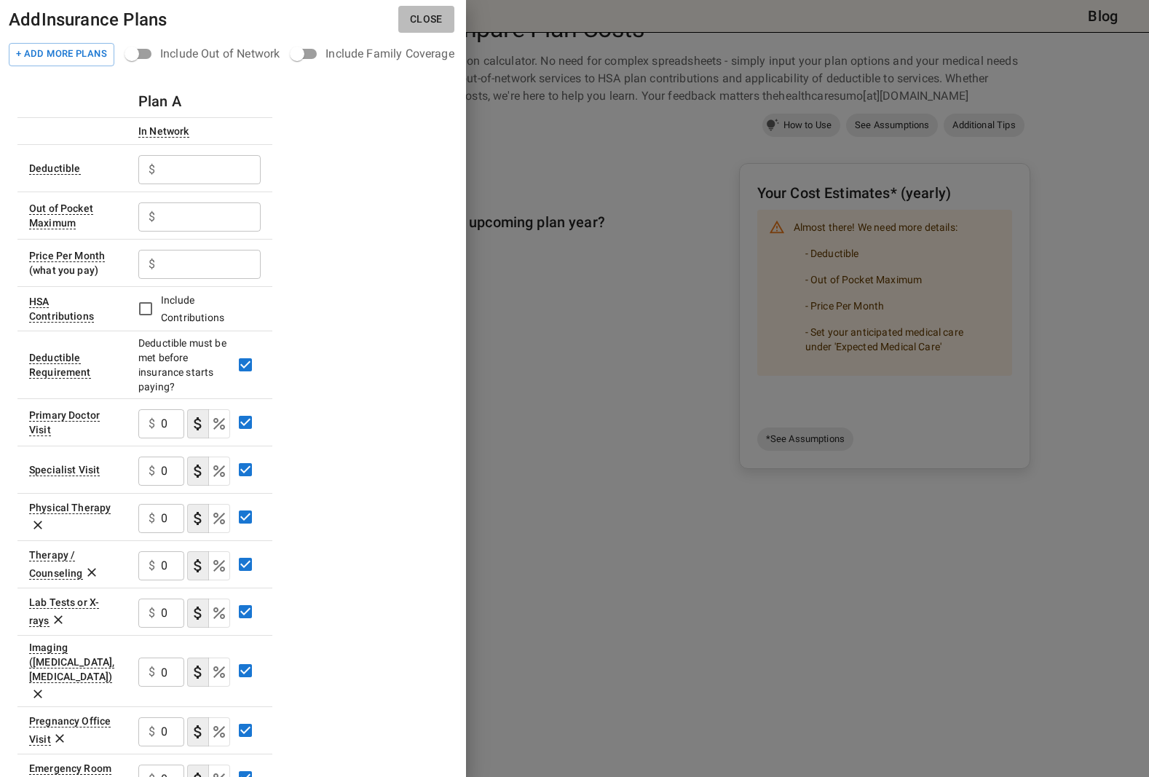
click at [440, 17] on button "Close" at bounding box center [426, 19] width 56 height 27
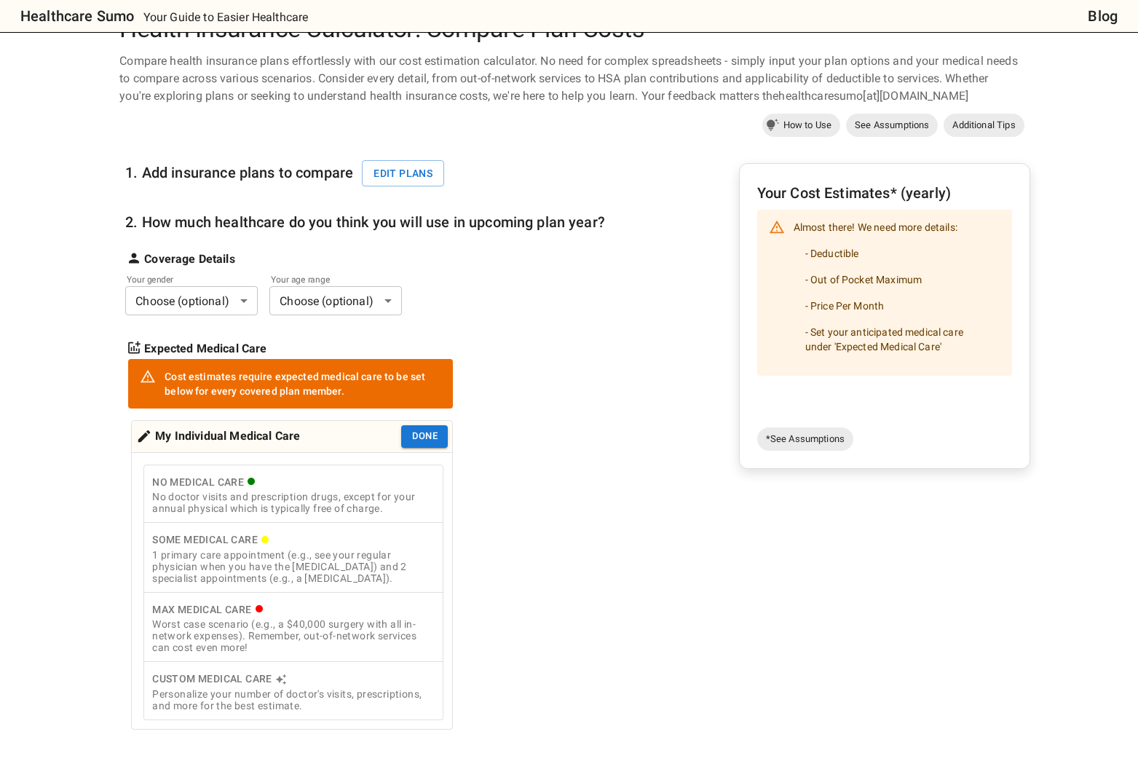
click at [663, 496] on div "1. Add insurance plans to compare Edit plans 2. How much healthcare do you thin…" at bounding box center [574, 489] width 910 height 697
